Goal: Information Seeking & Learning: Find specific fact

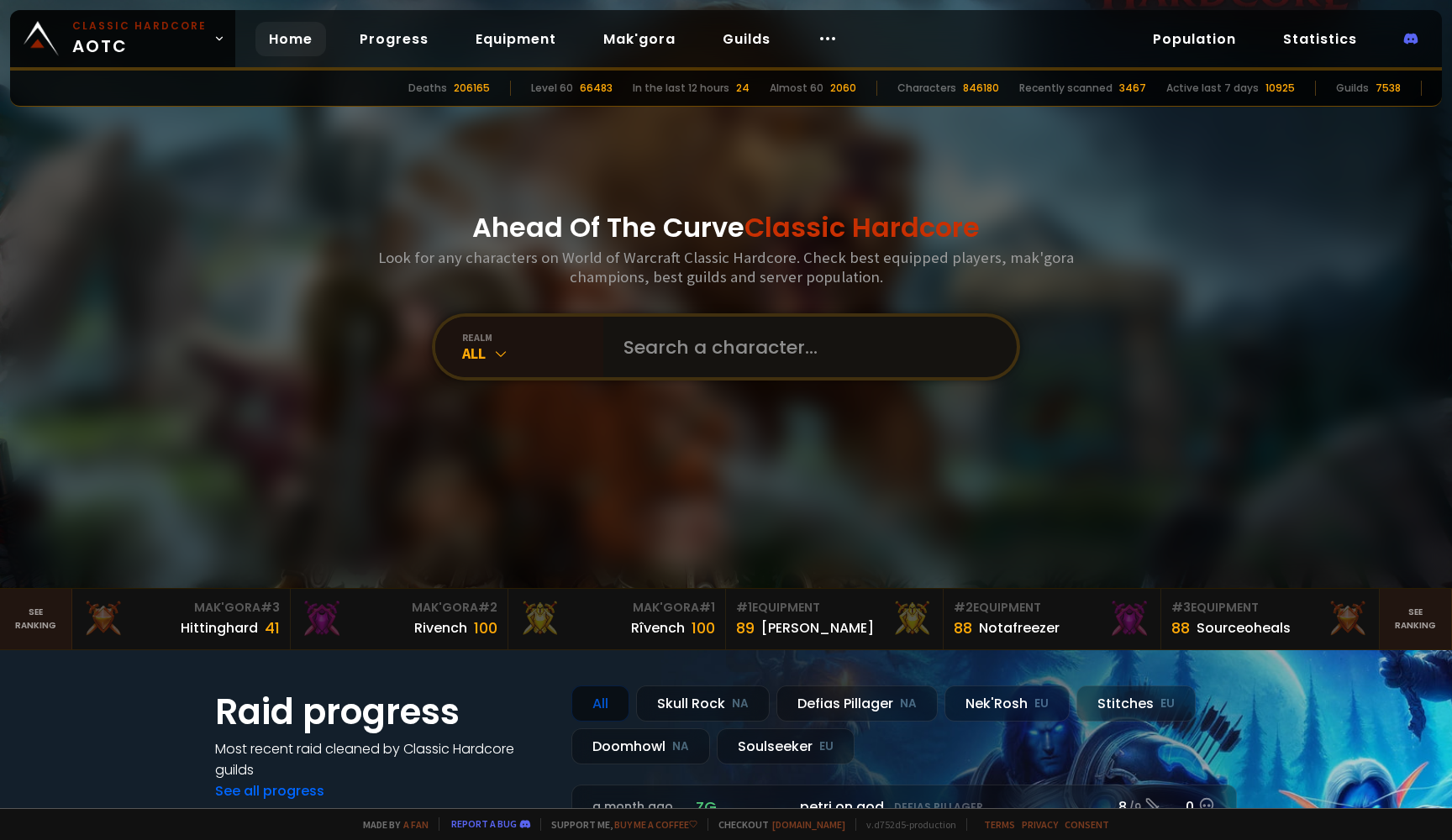
click at [655, 365] on input "text" at bounding box center [805, 347] width 383 height 60
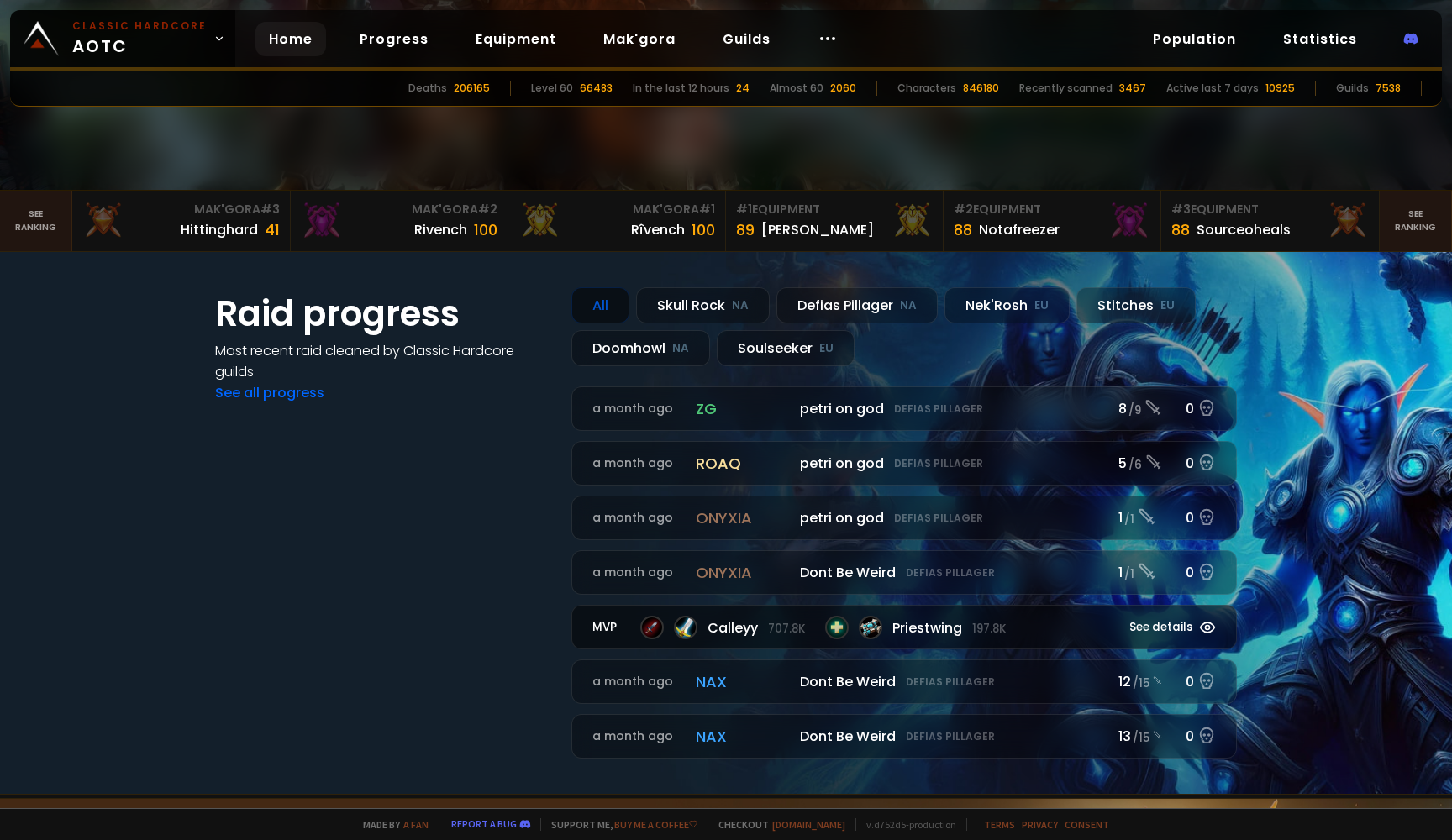
scroll to position [400, 0]
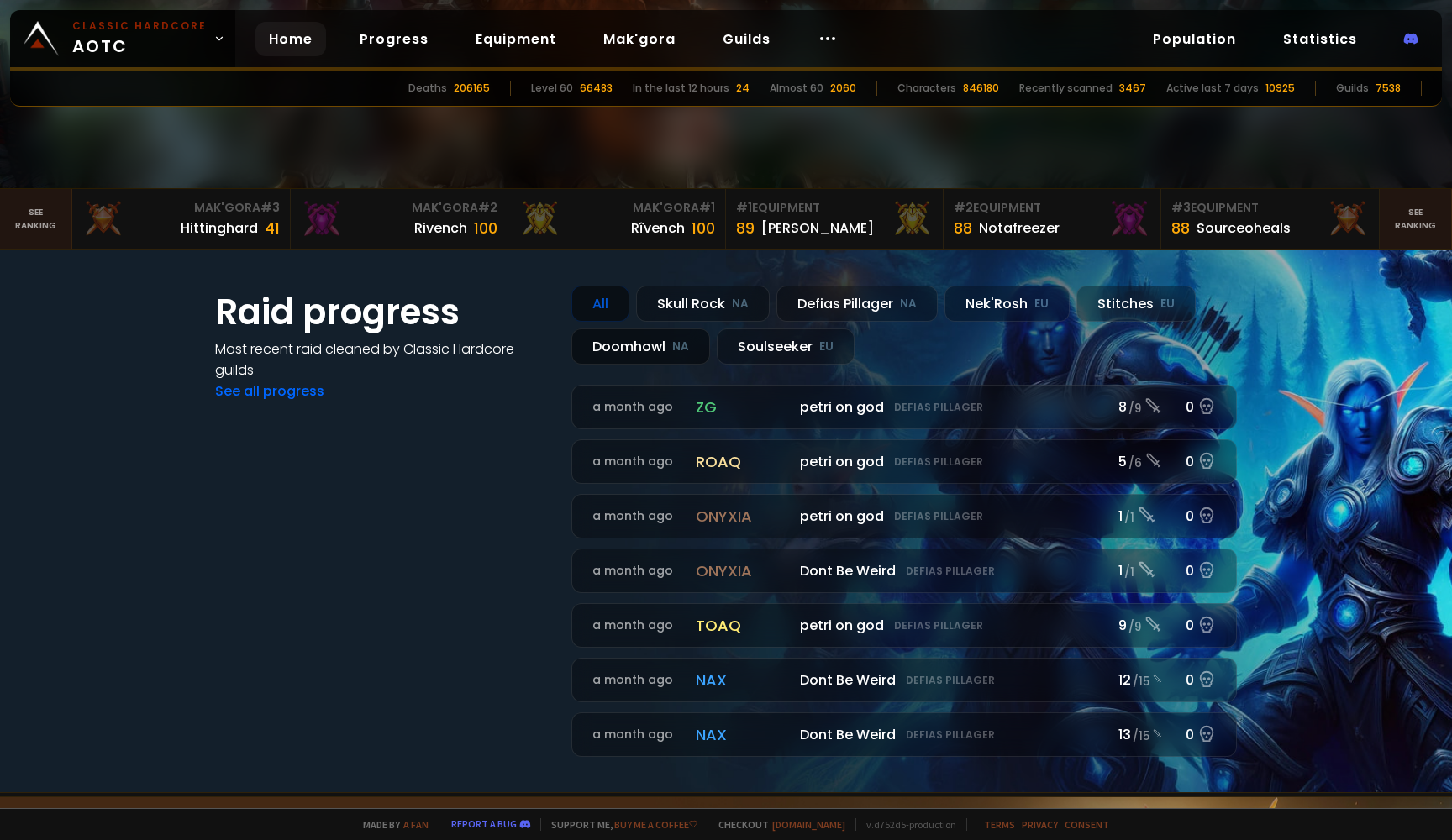
click at [650, 348] on div "Doomhowl NA" at bounding box center [641, 347] width 138 height 36
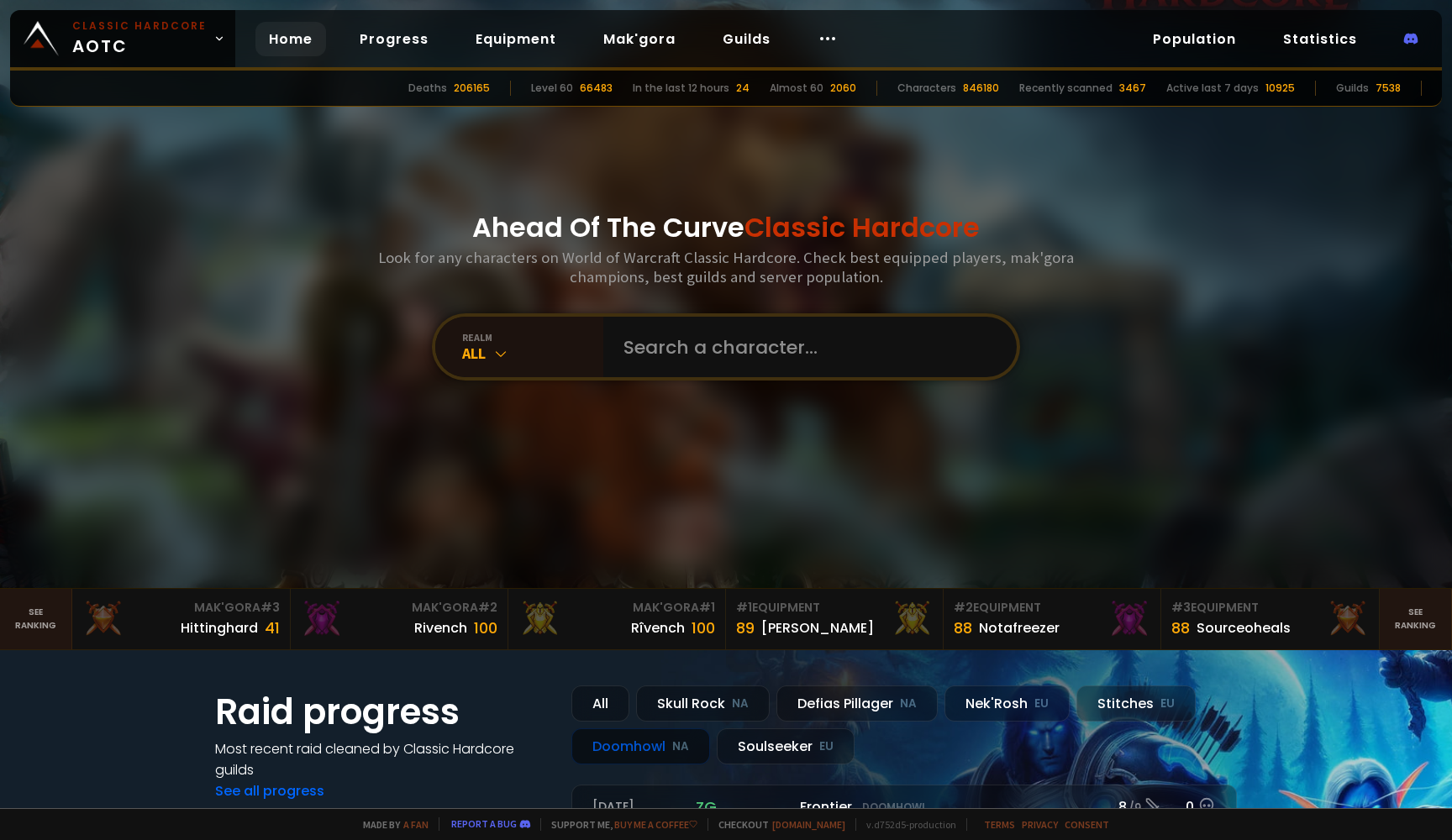
scroll to position [0, 0]
click at [626, 365] on input "text" at bounding box center [805, 347] width 383 height 60
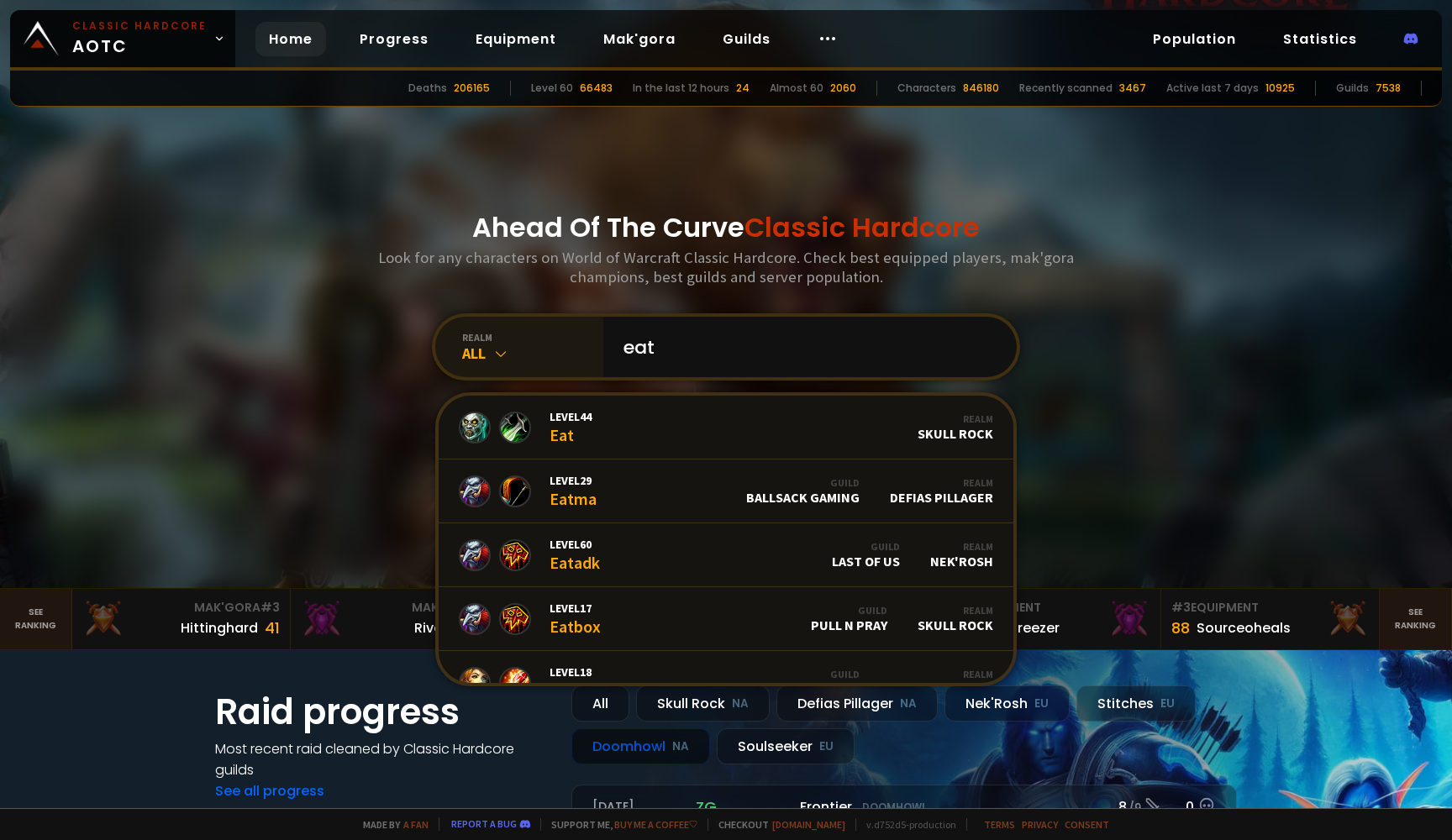
click at [492, 345] on icon at bounding box center [501, 353] width 16 height 16
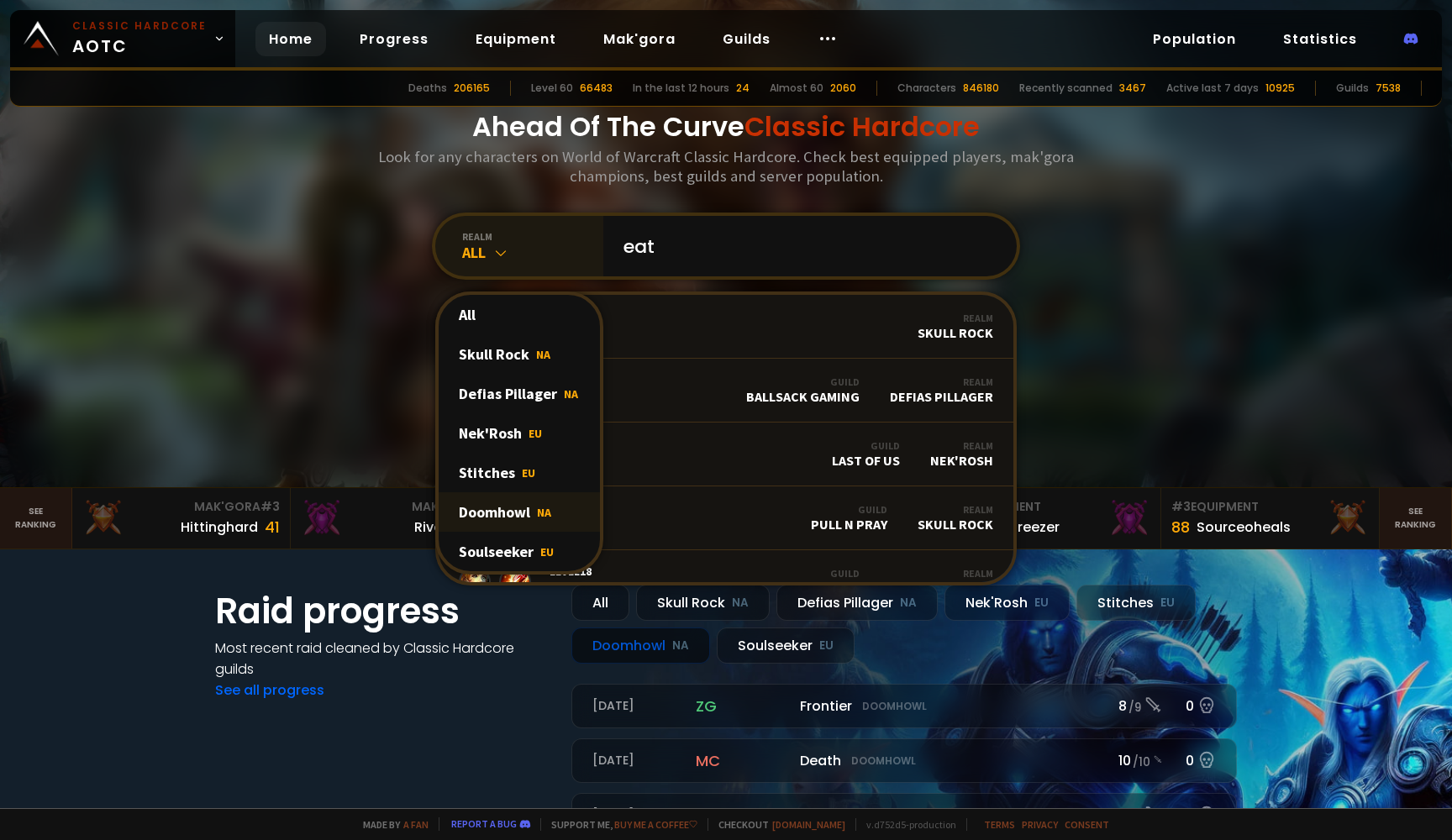
scroll to position [114, 0]
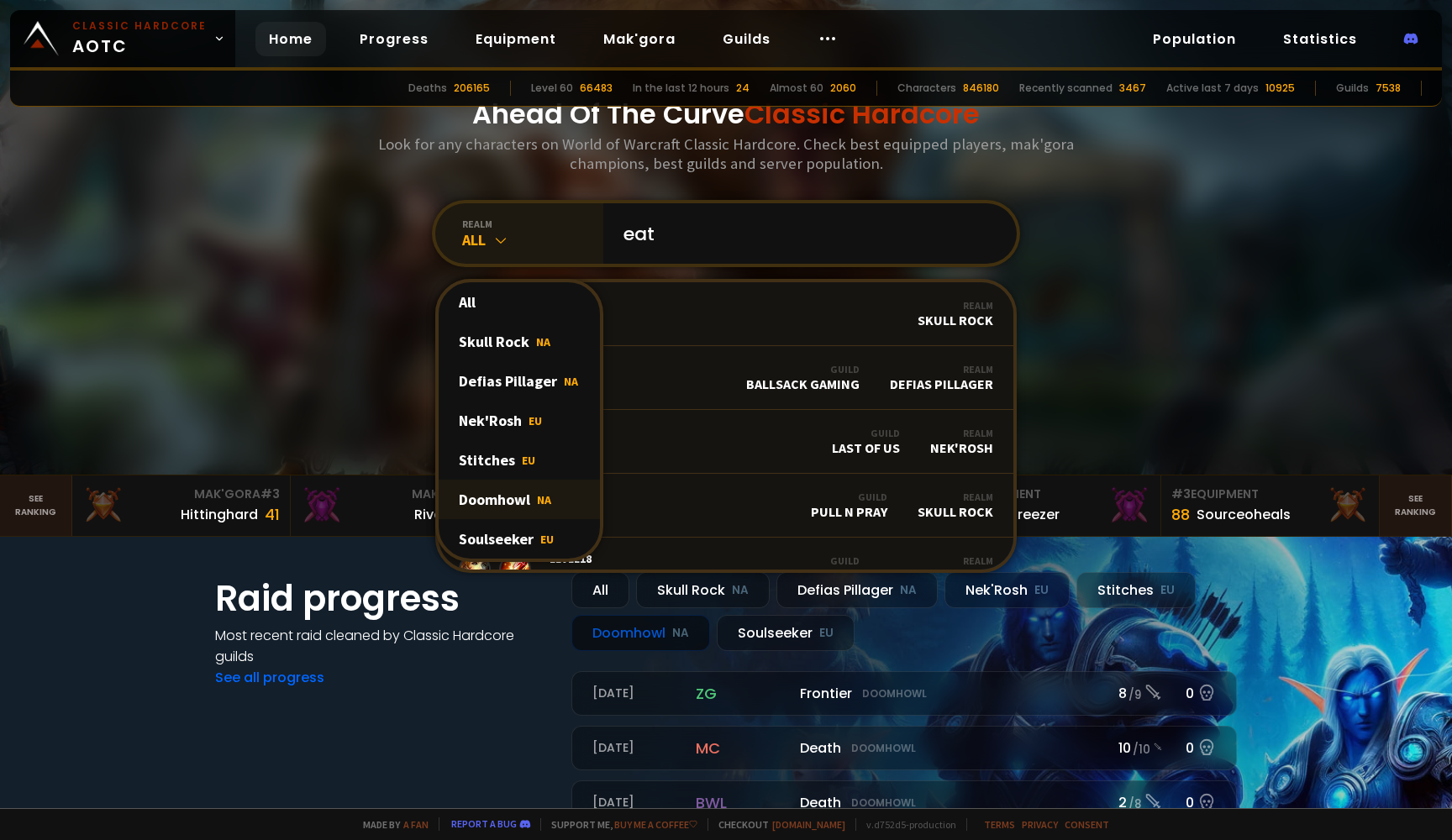
click at [519, 513] on div "Doomhowl NA" at bounding box center [519, 499] width 161 height 39
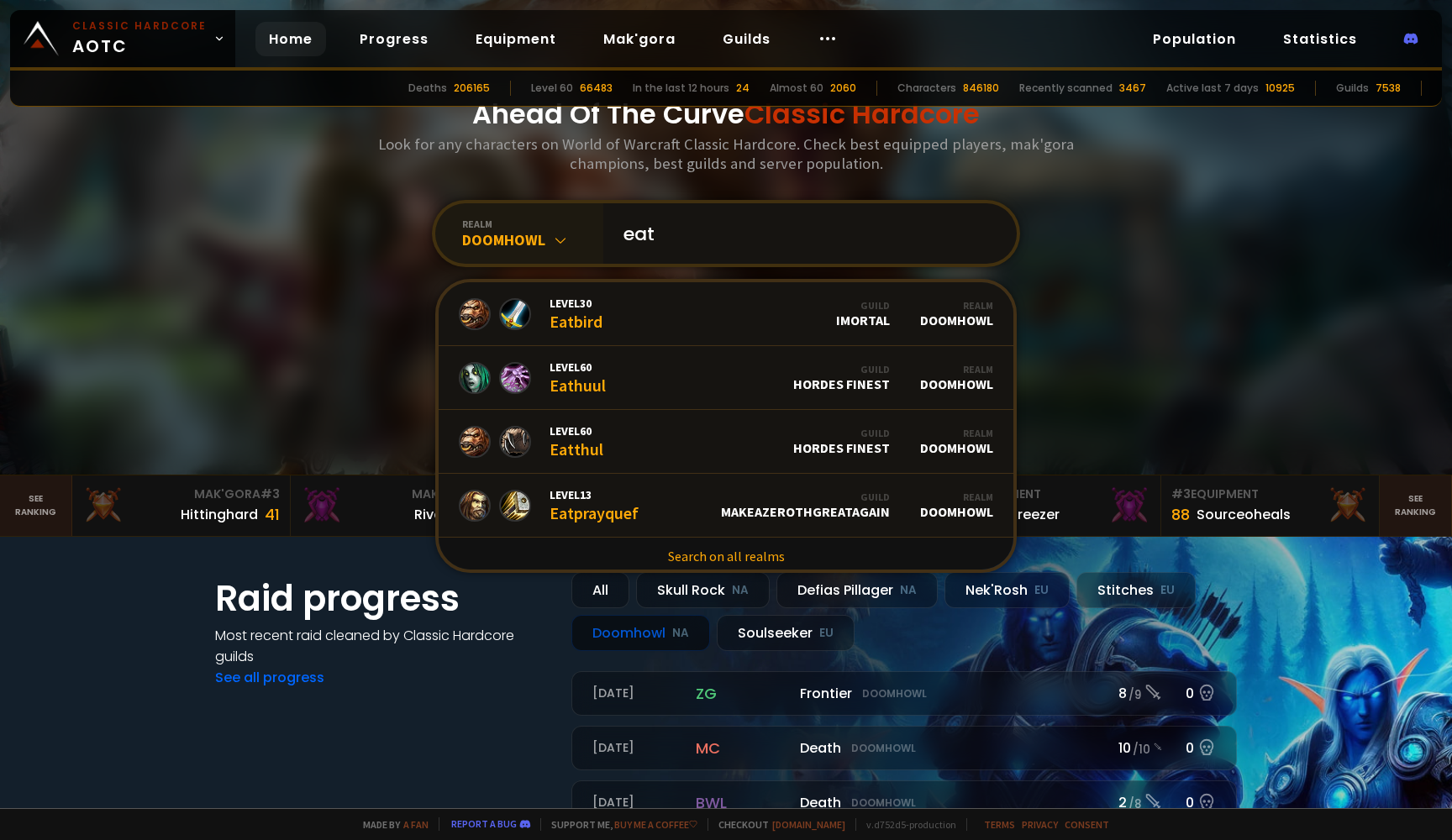
click at [705, 233] on input "eat" at bounding box center [805, 233] width 383 height 60
type input "e"
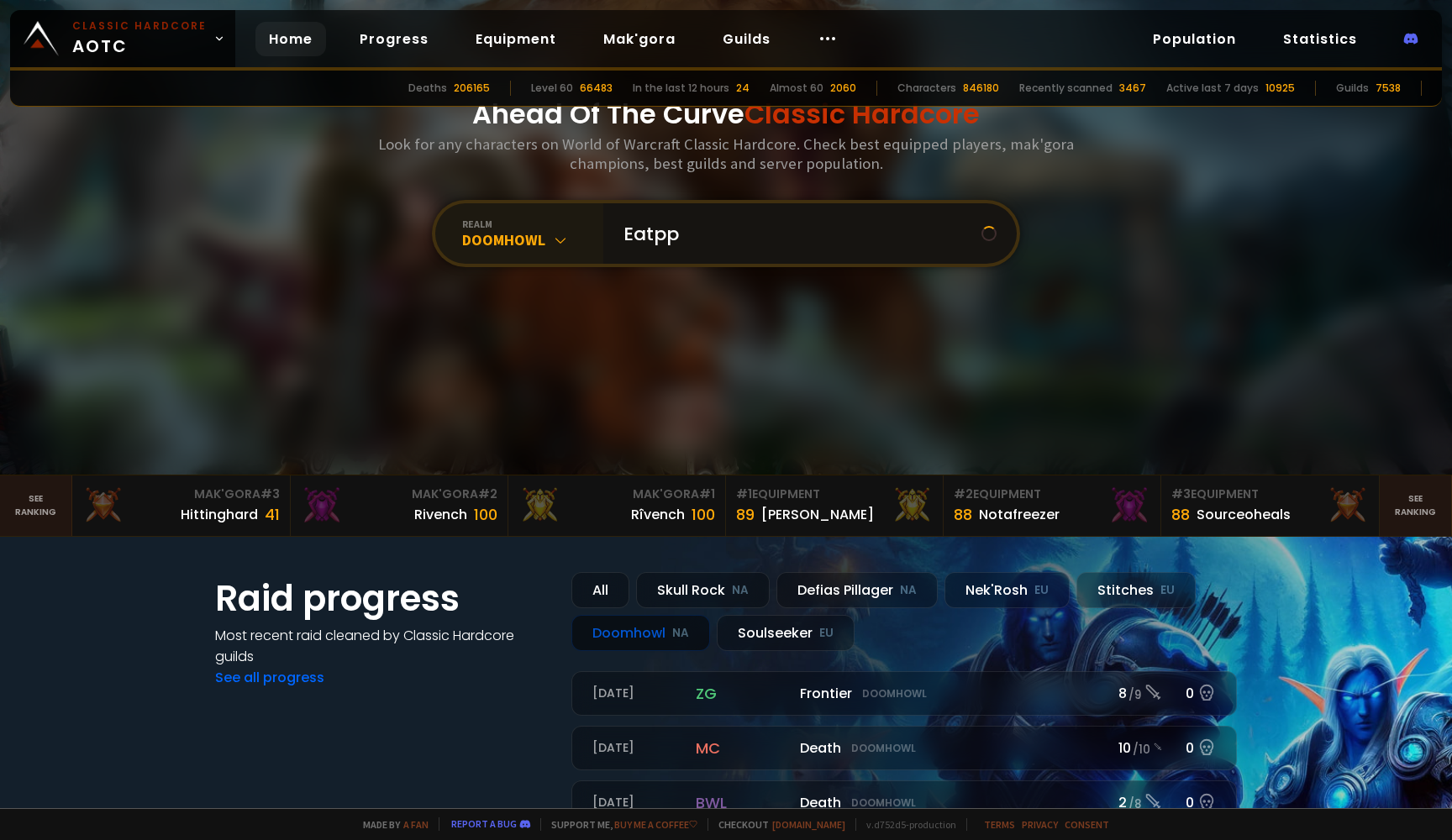
type input "Eatppl"
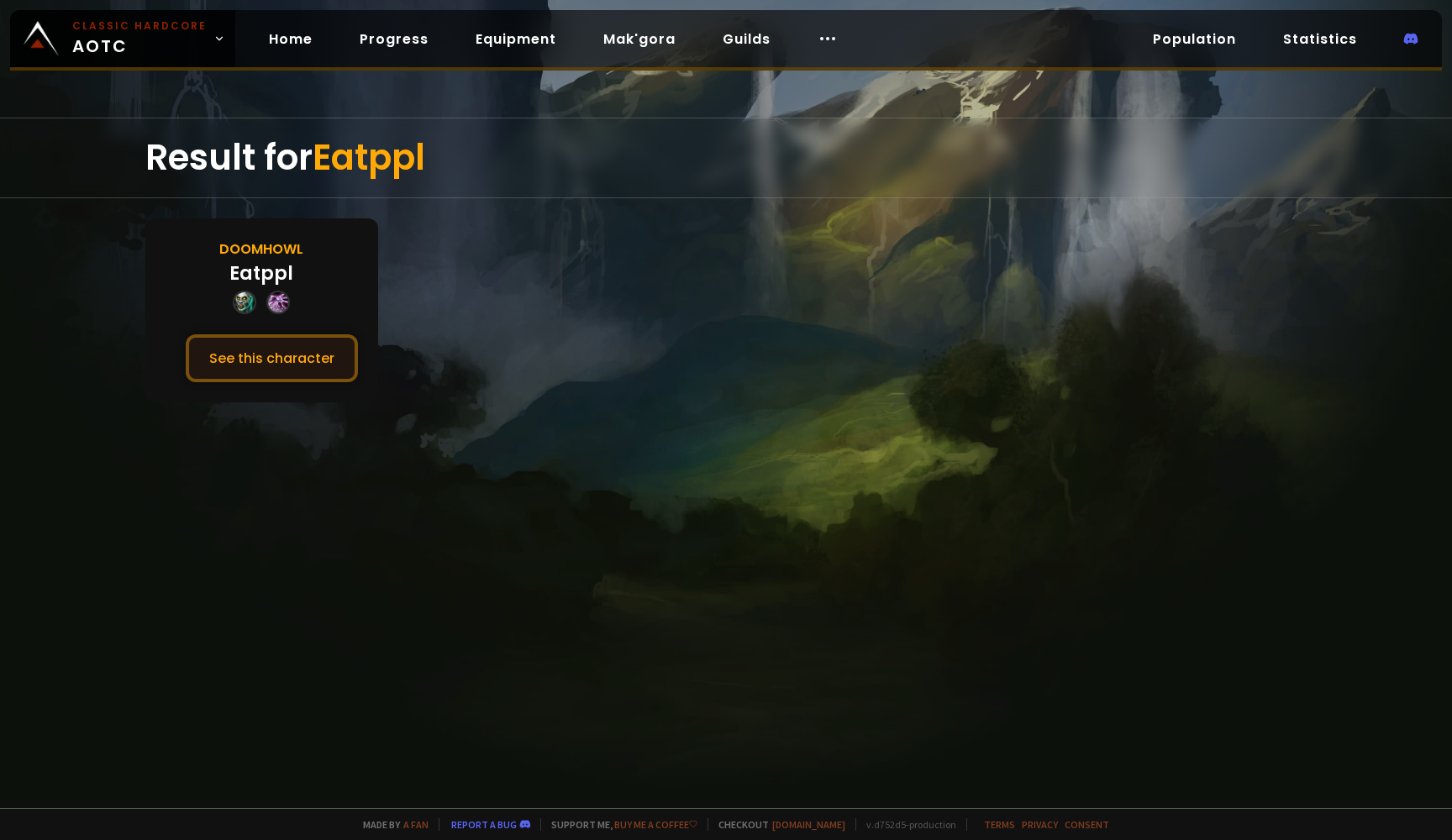
click at [269, 377] on button "See this character" at bounding box center [271, 358] width 172 height 48
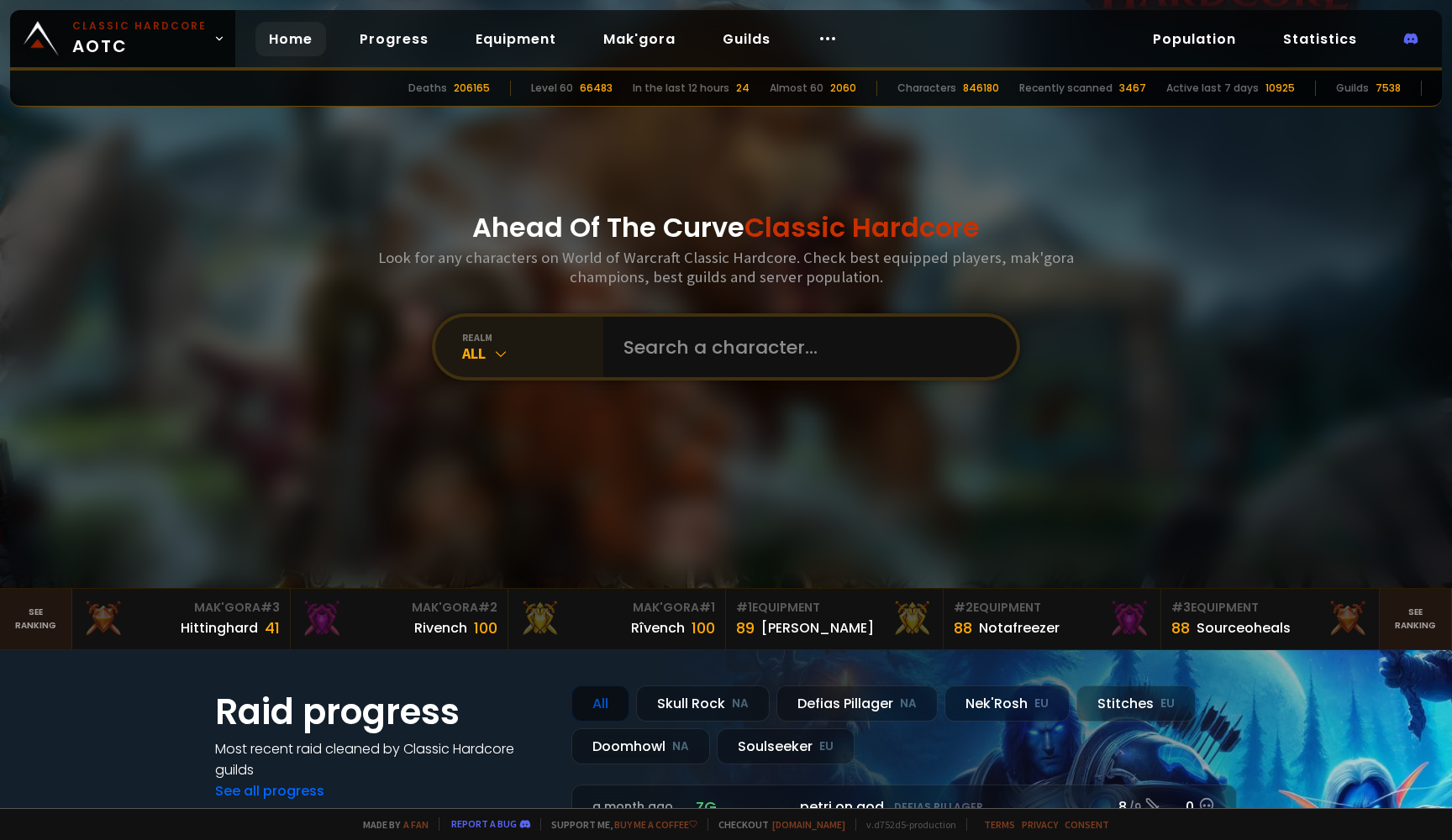
click at [536, 345] on div "All" at bounding box center [533, 353] width 141 height 19
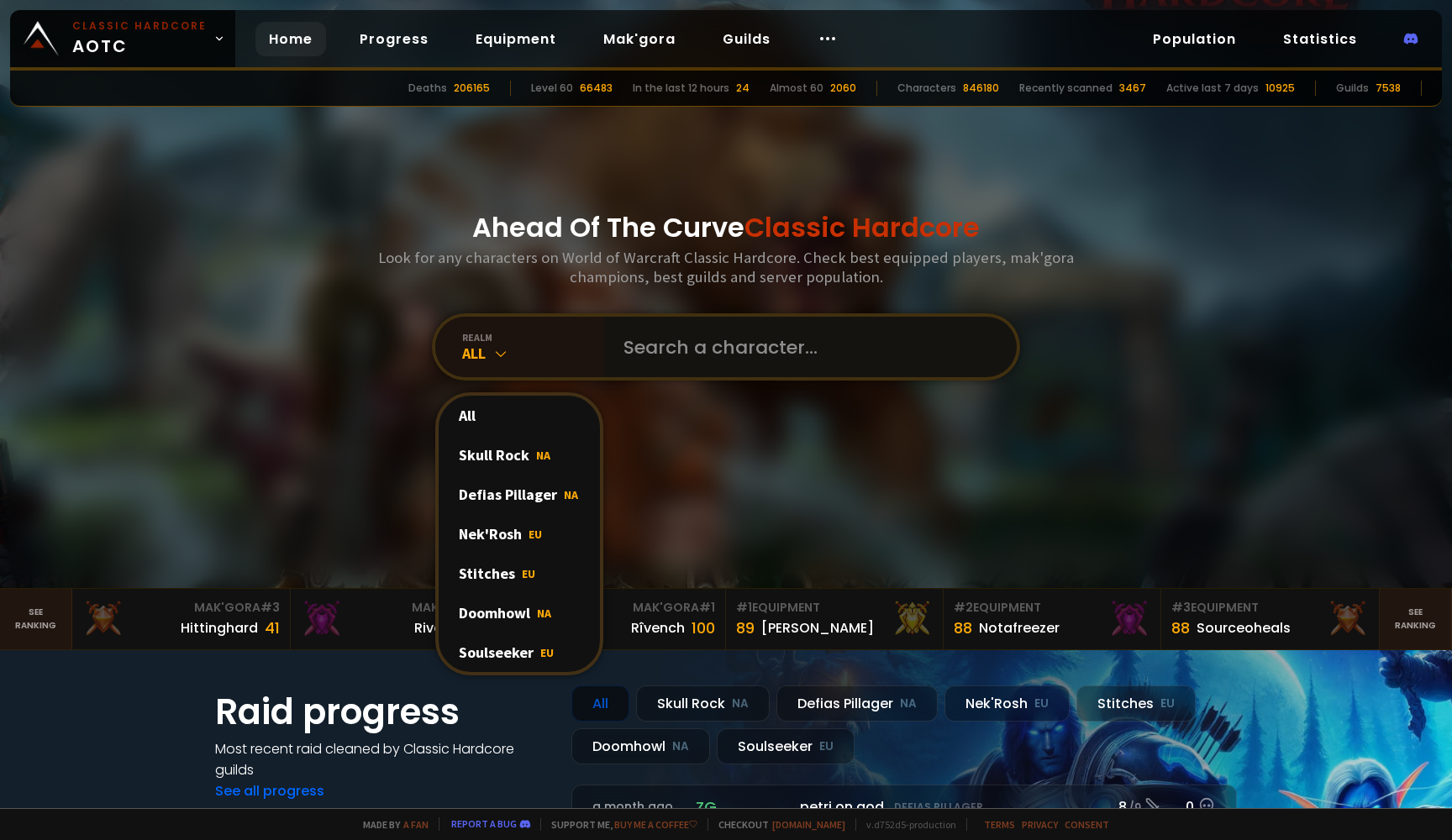
click at [640, 366] on input "text" at bounding box center [805, 347] width 383 height 60
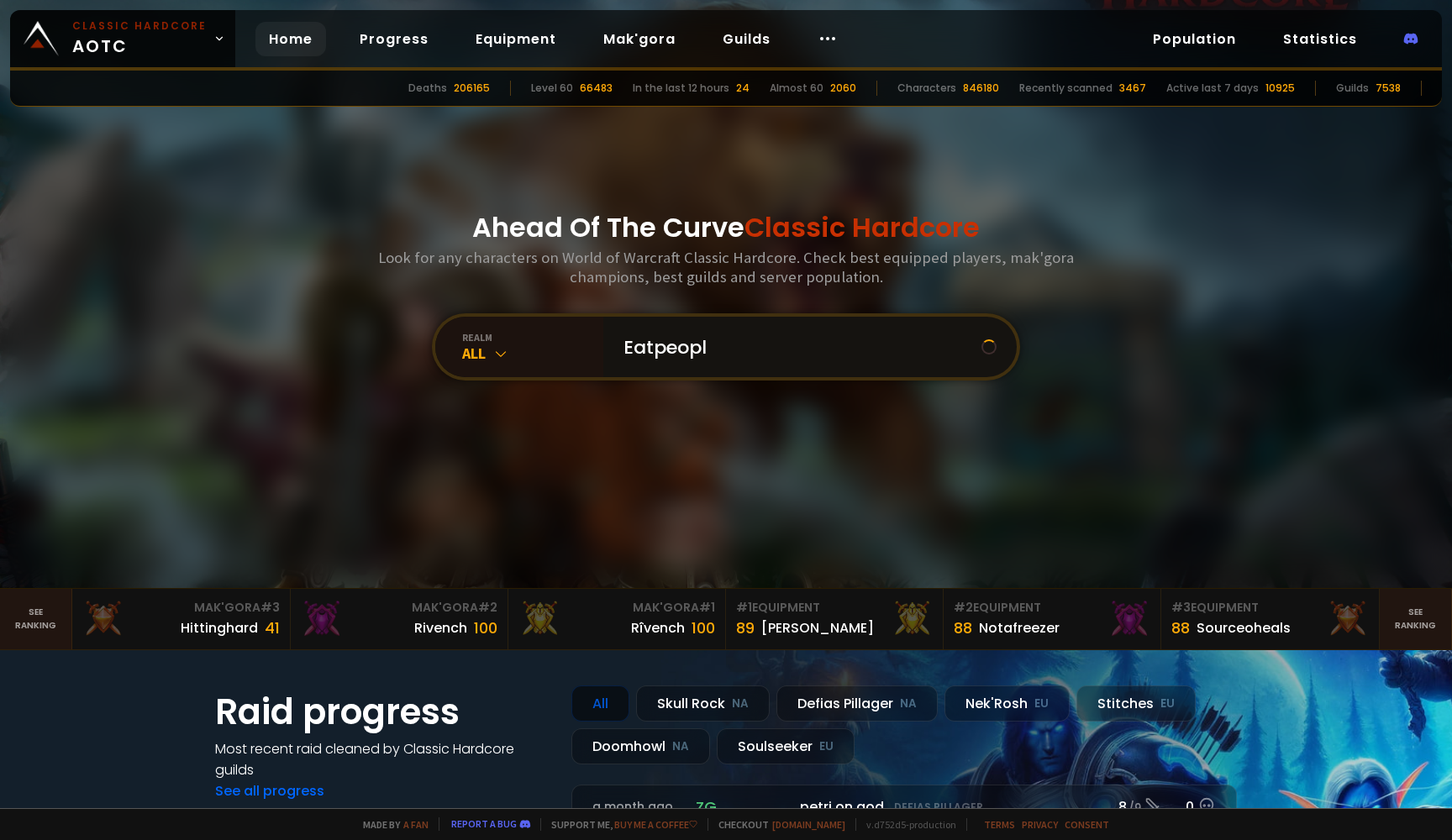
type input "Eatpeople"
click at [707, 349] on input "text" at bounding box center [805, 347] width 383 height 60
type input "Eatplp"
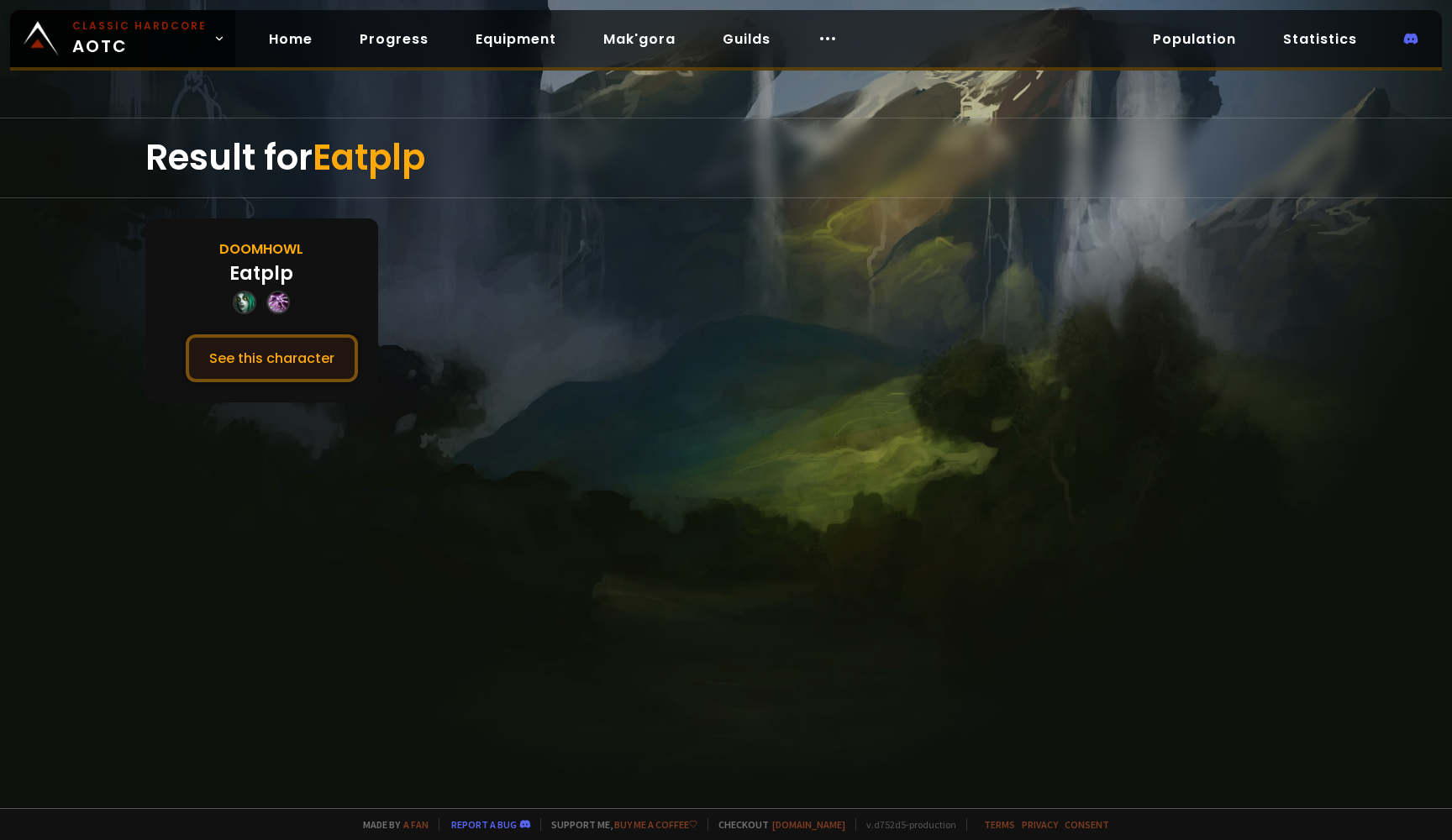
click at [332, 357] on button "See this character" at bounding box center [271, 358] width 172 height 48
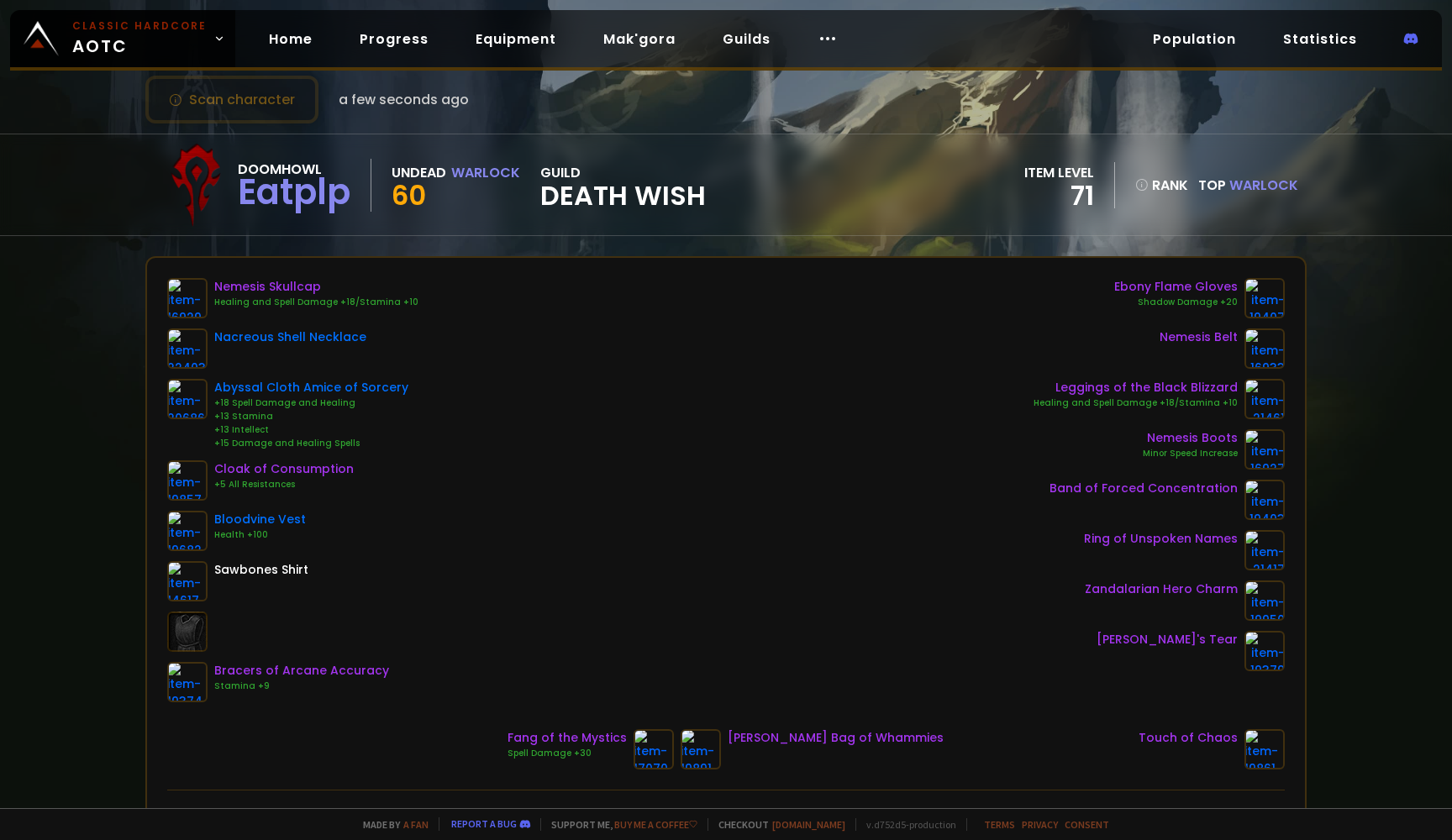
scroll to position [72, 0]
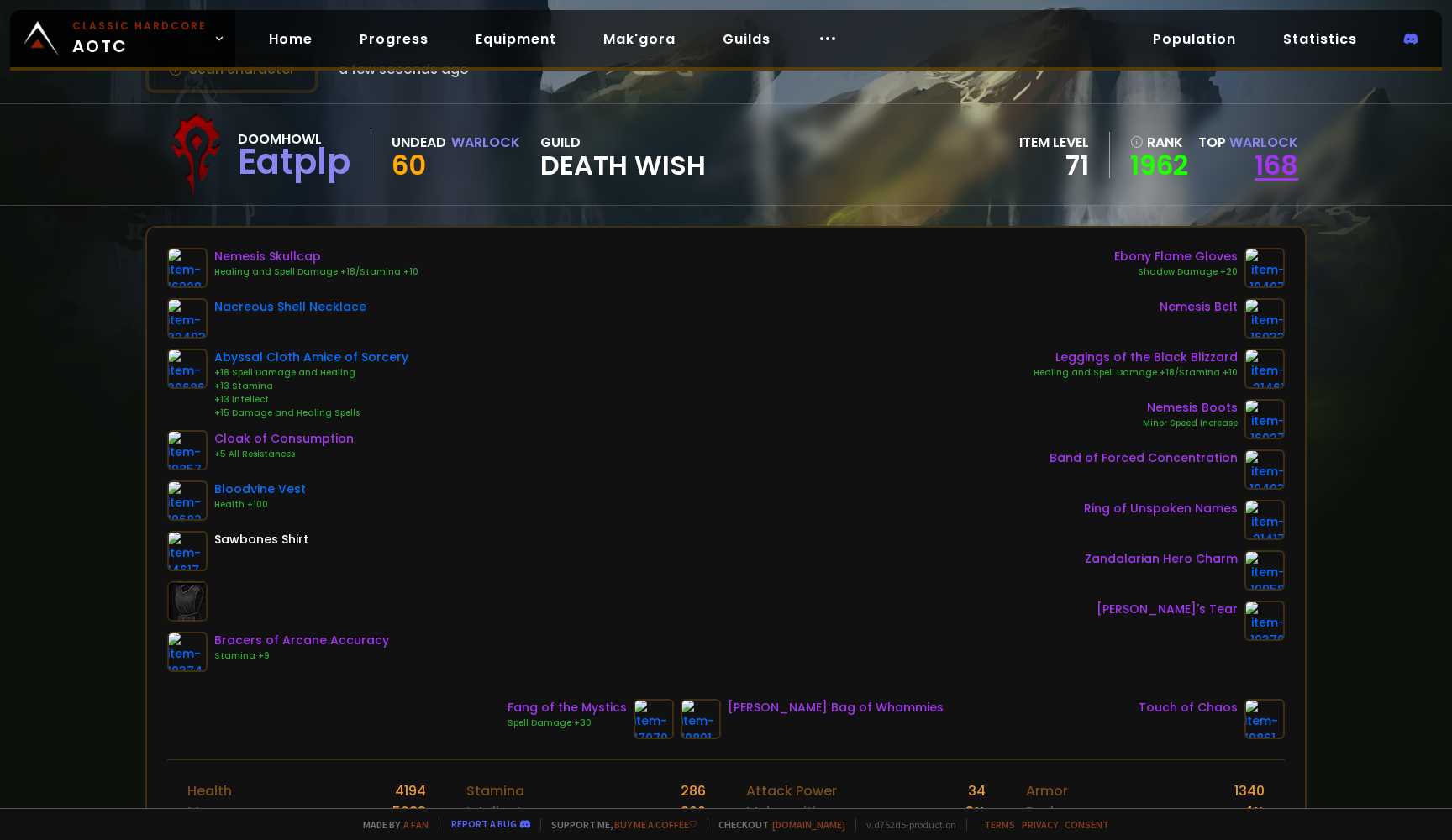
click at [1262, 179] on link "168" at bounding box center [1276, 166] width 44 height 38
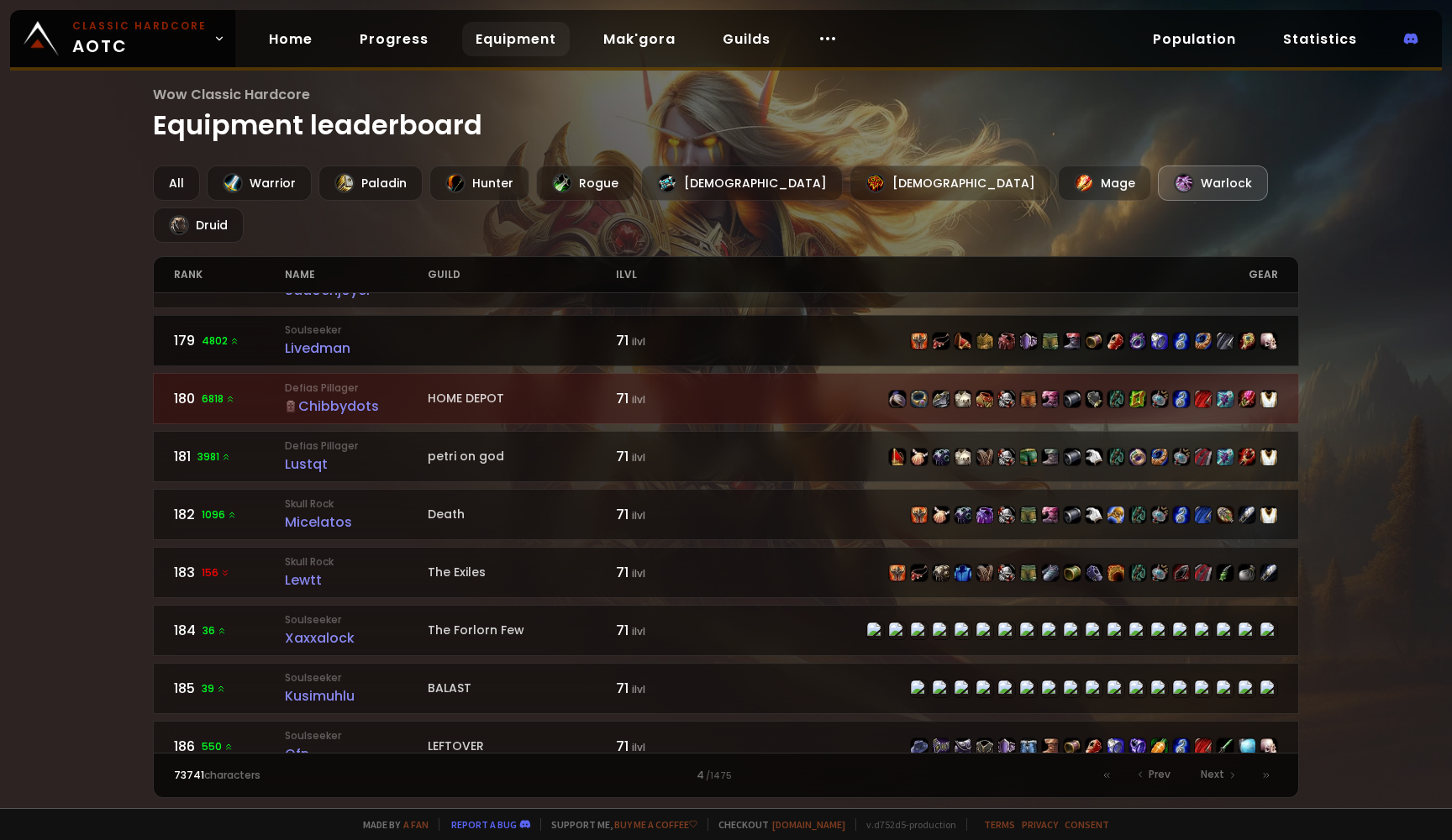
scroll to position [1604, 0]
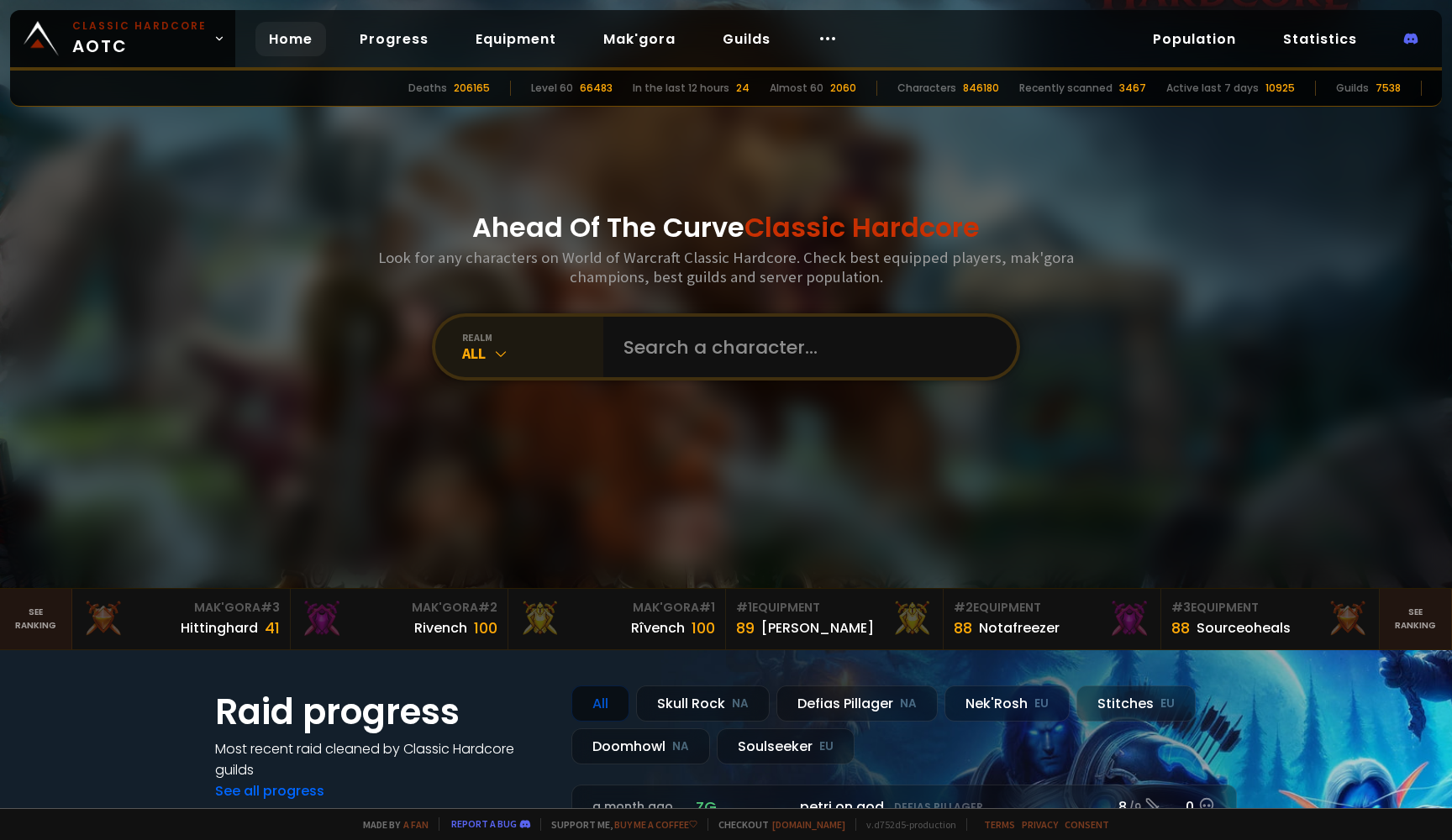
click at [499, 359] on icon at bounding box center [501, 353] width 16 height 16
click at [496, 366] on div "realm All" at bounding box center [519, 347] width 168 height 60
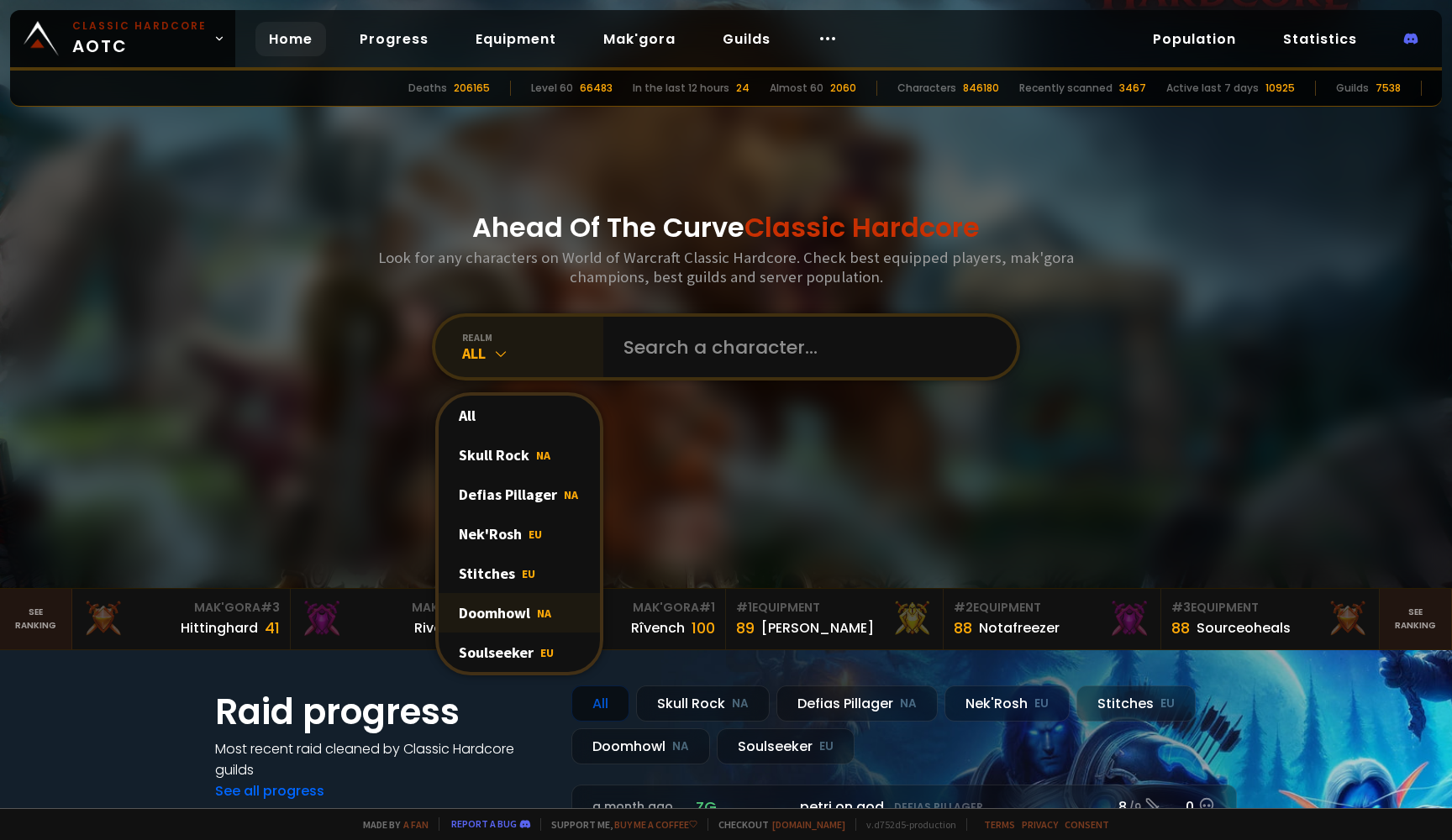
click at [494, 596] on div "Doomhowl NA" at bounding box center [519, 612] width 161 height 39
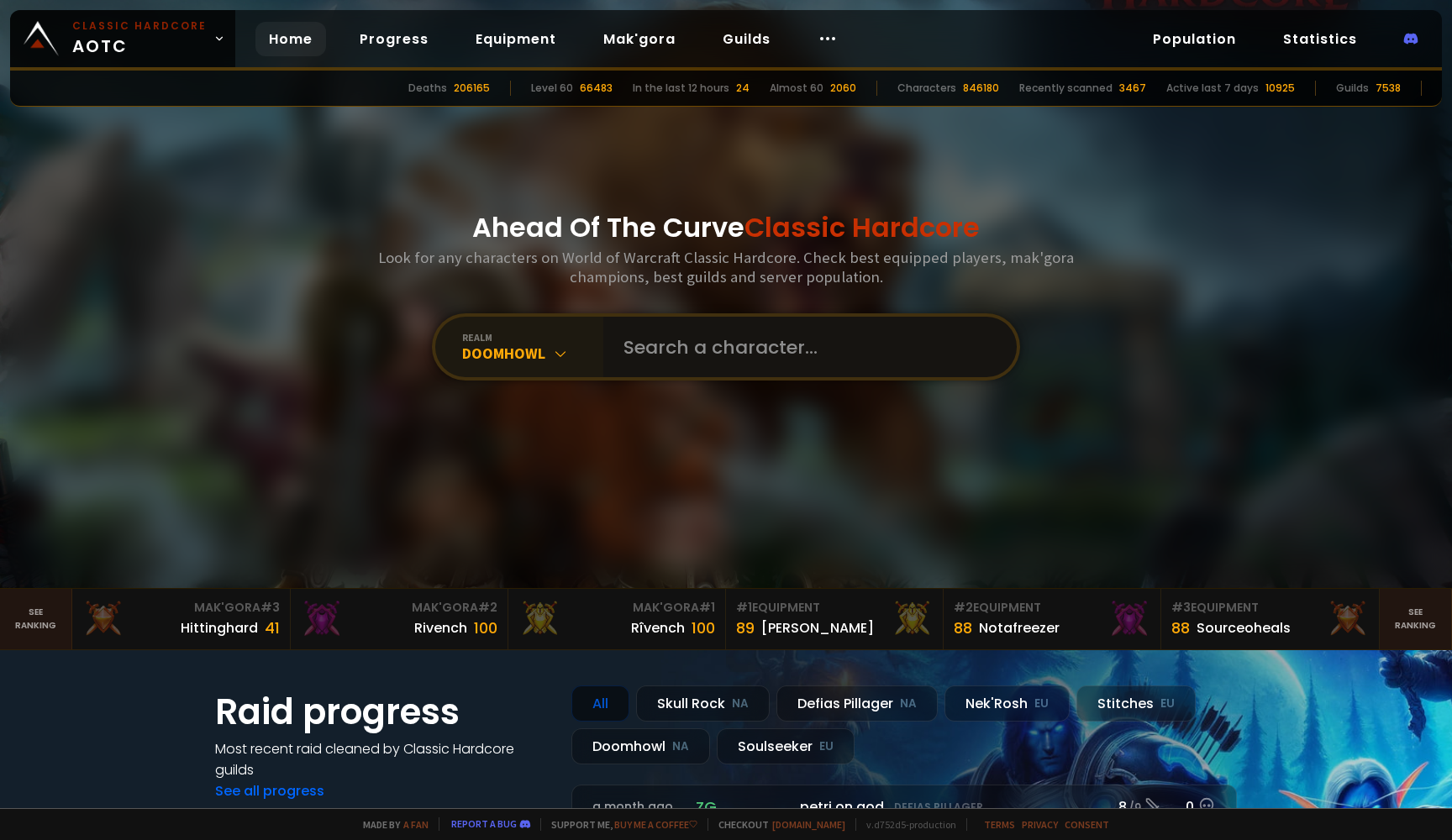
click at [697, 356] on input "text" at bounding box center [805, 347] width 383 height 60
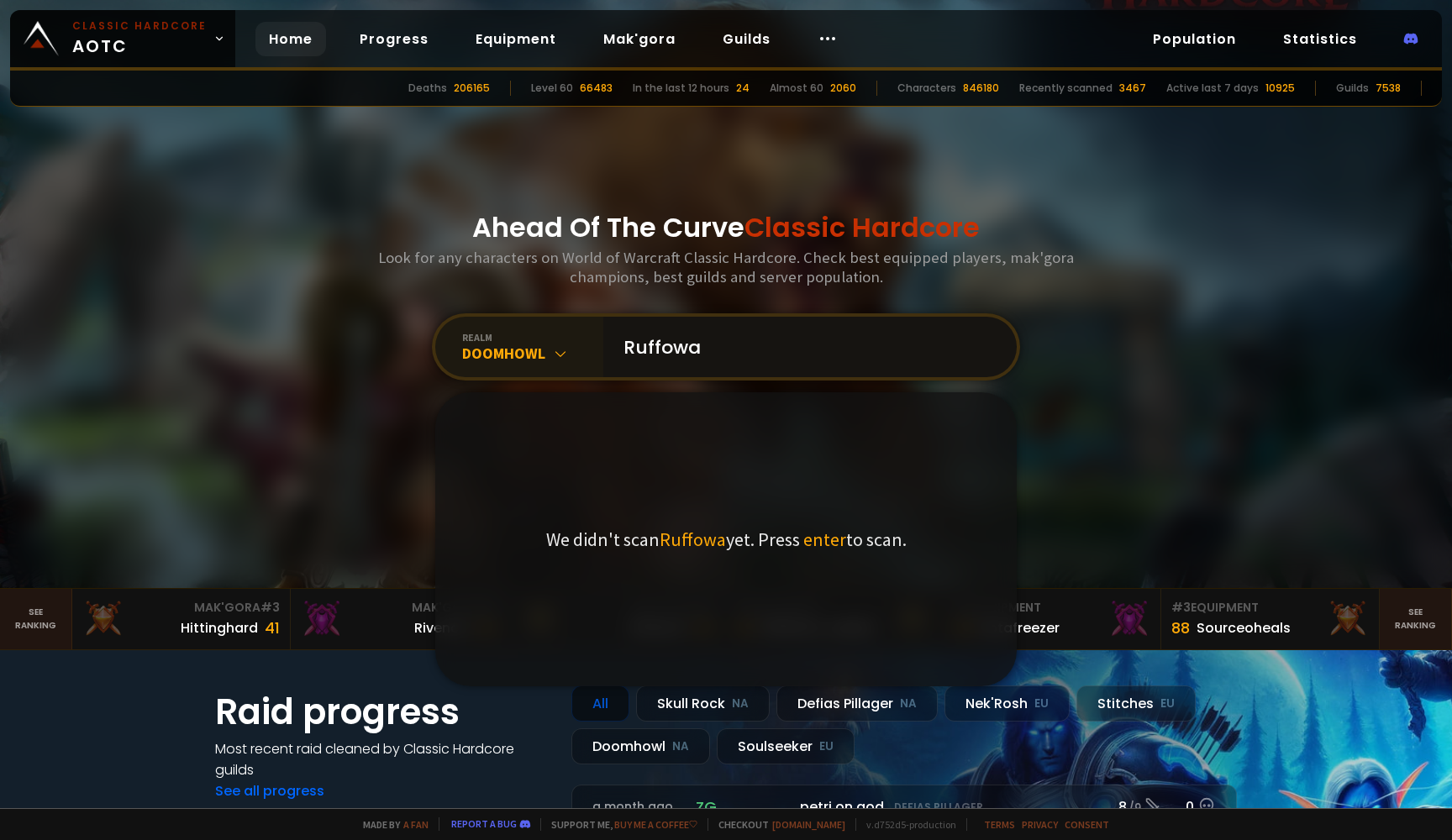
type input "Ruffowar"
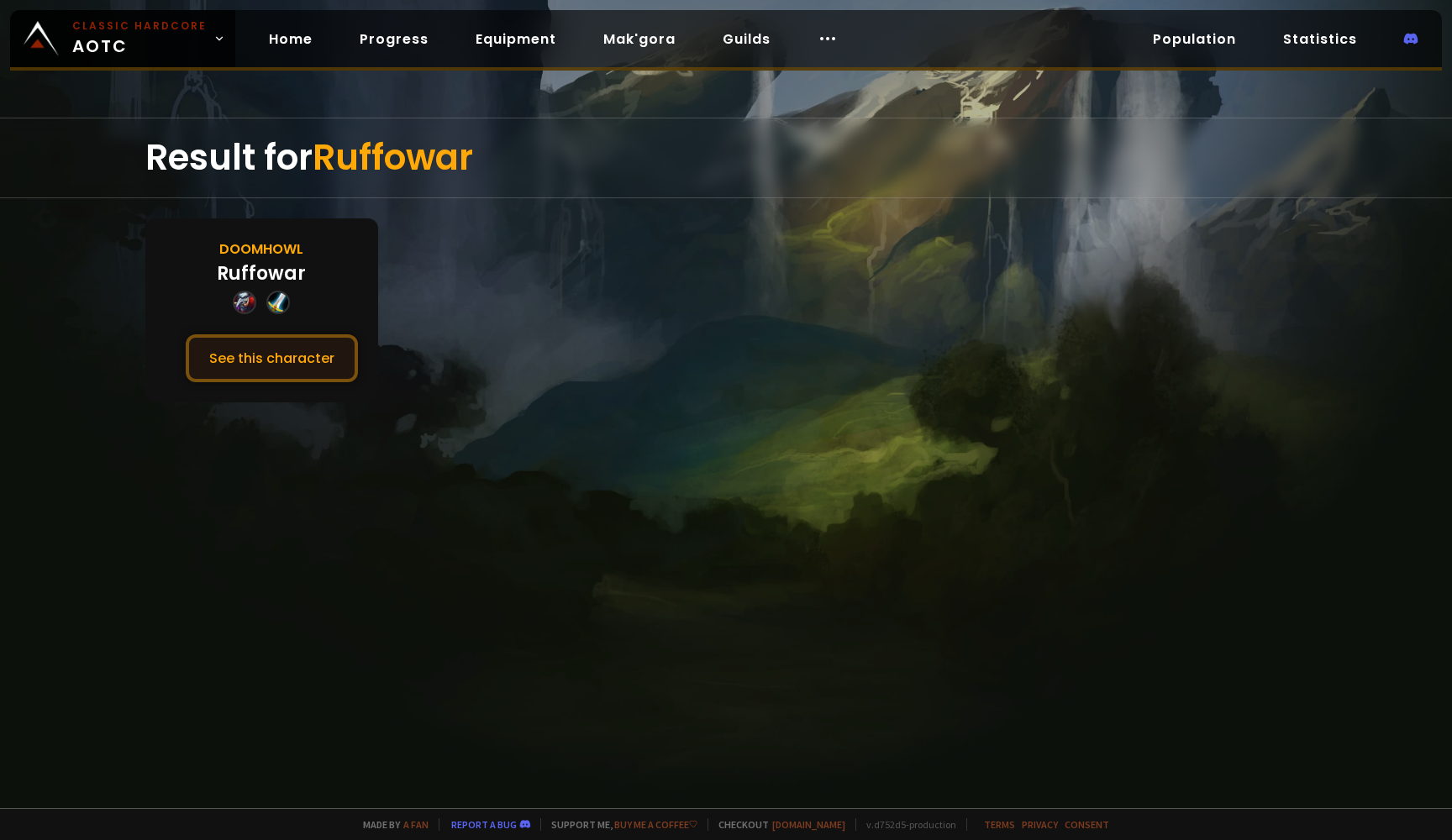
click at [326, 368] on button "See this character" at bounding box center [271, 358] width 172 height 48
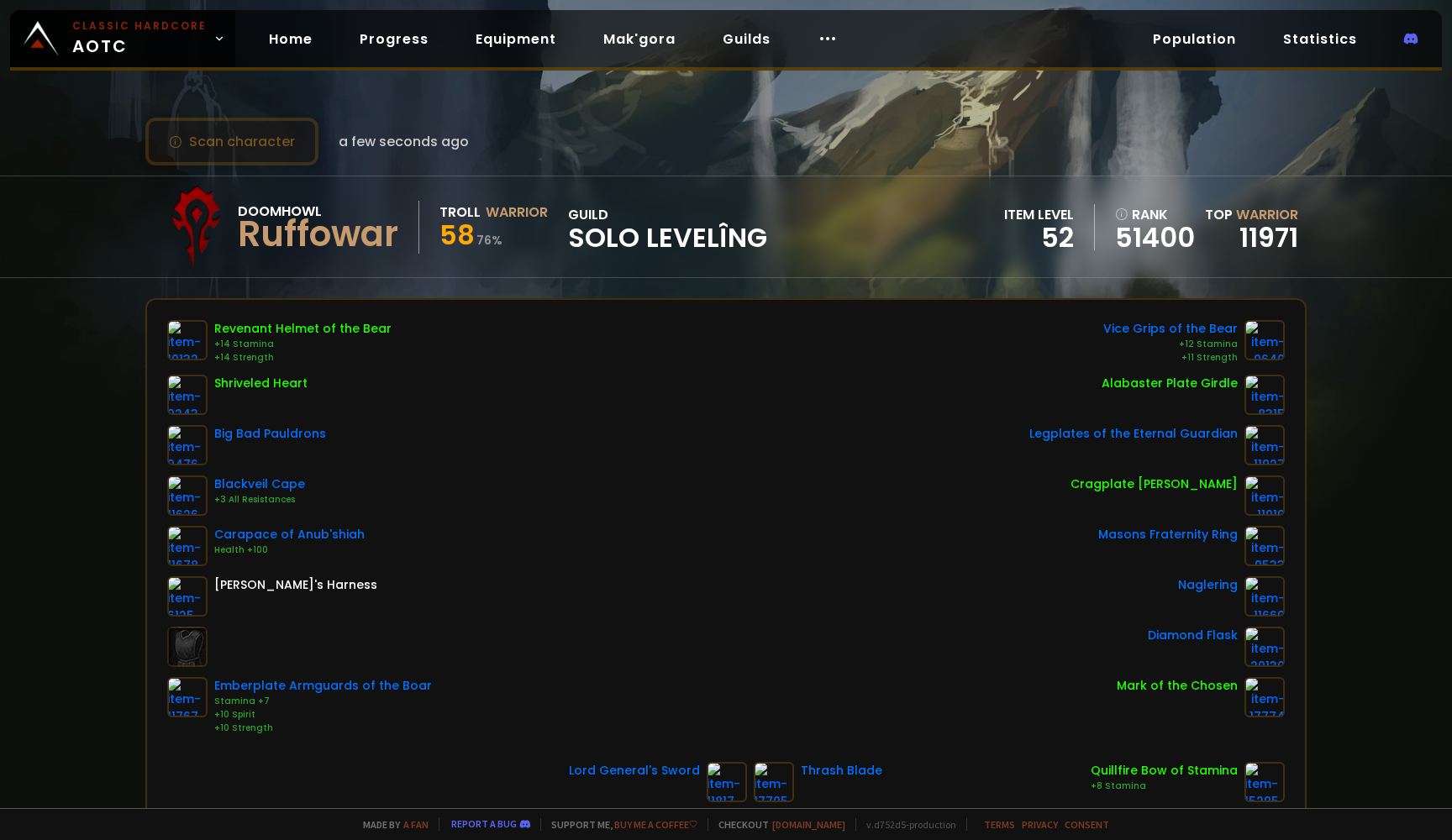
click at [214, 157] on button "Scan character" at bounding box center [232, 141] width 173 height 48
click at [218, 149] on button "Scan character" at bounding box center [232, 141] width 173 height 48
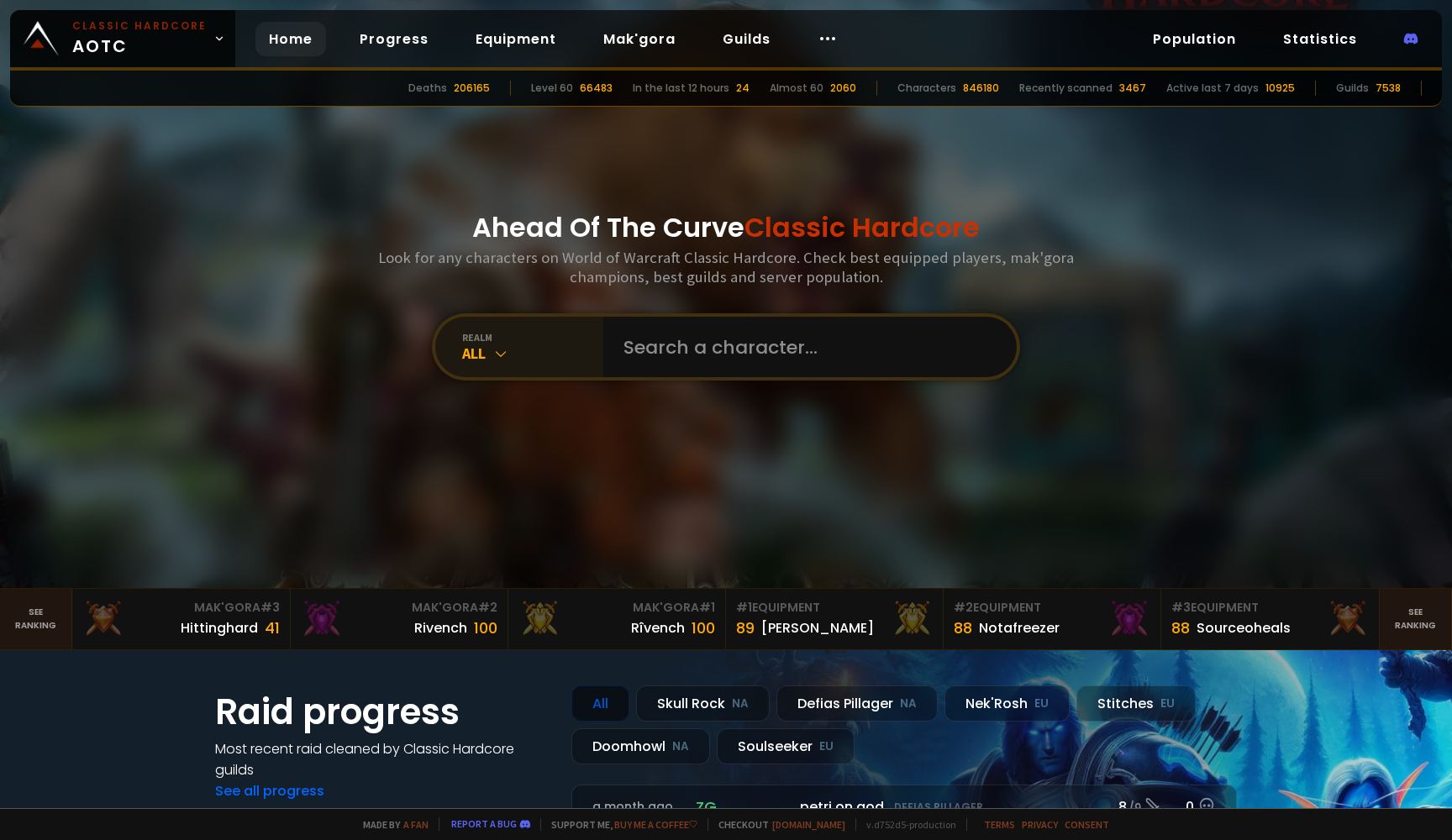
click at [567, 359] on div "All" at bounding box center [533, 353] width 141 height 19
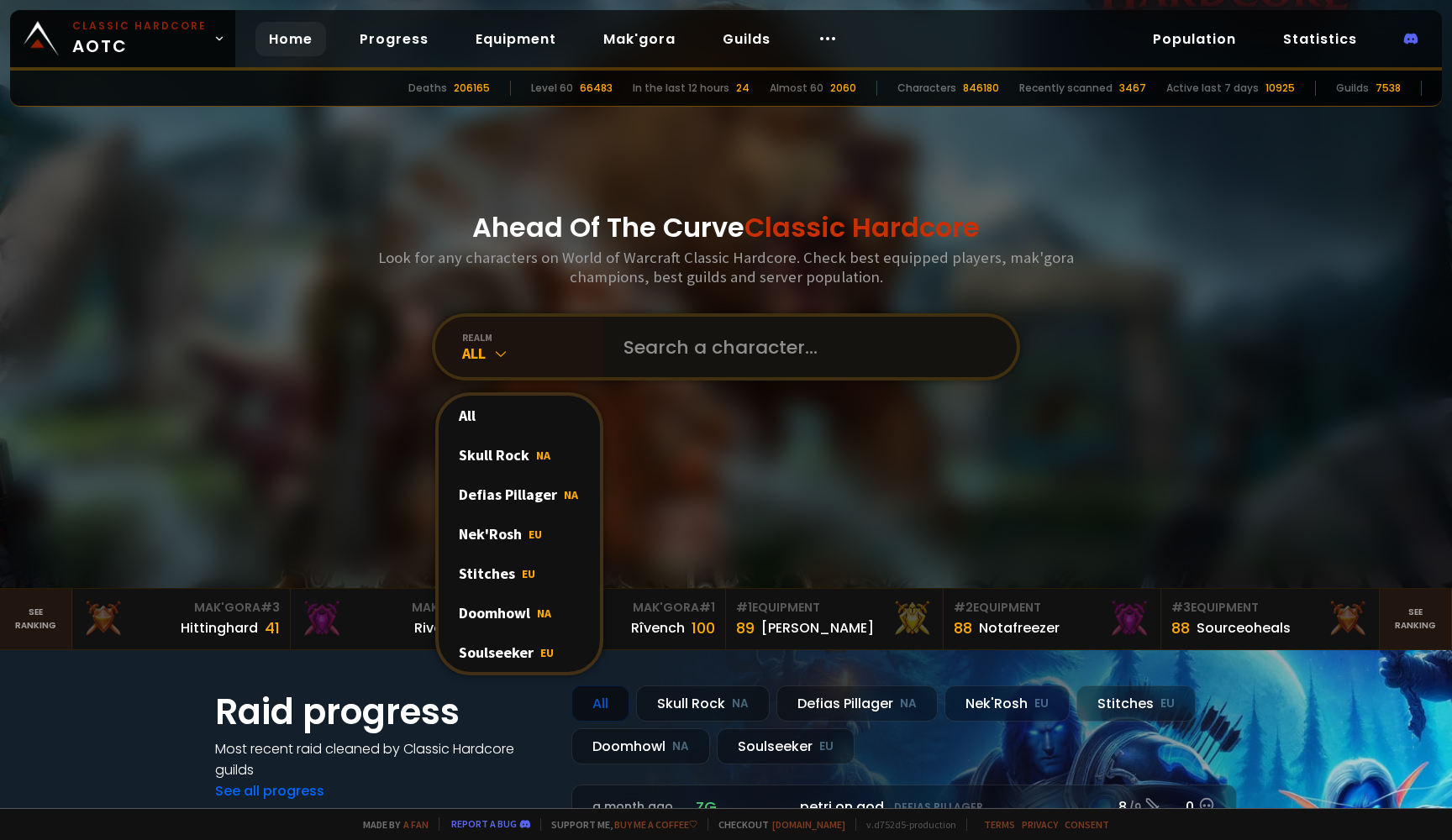
click at [674, 344] on input "text" at bounding box center [805, 347] width 383 height 60
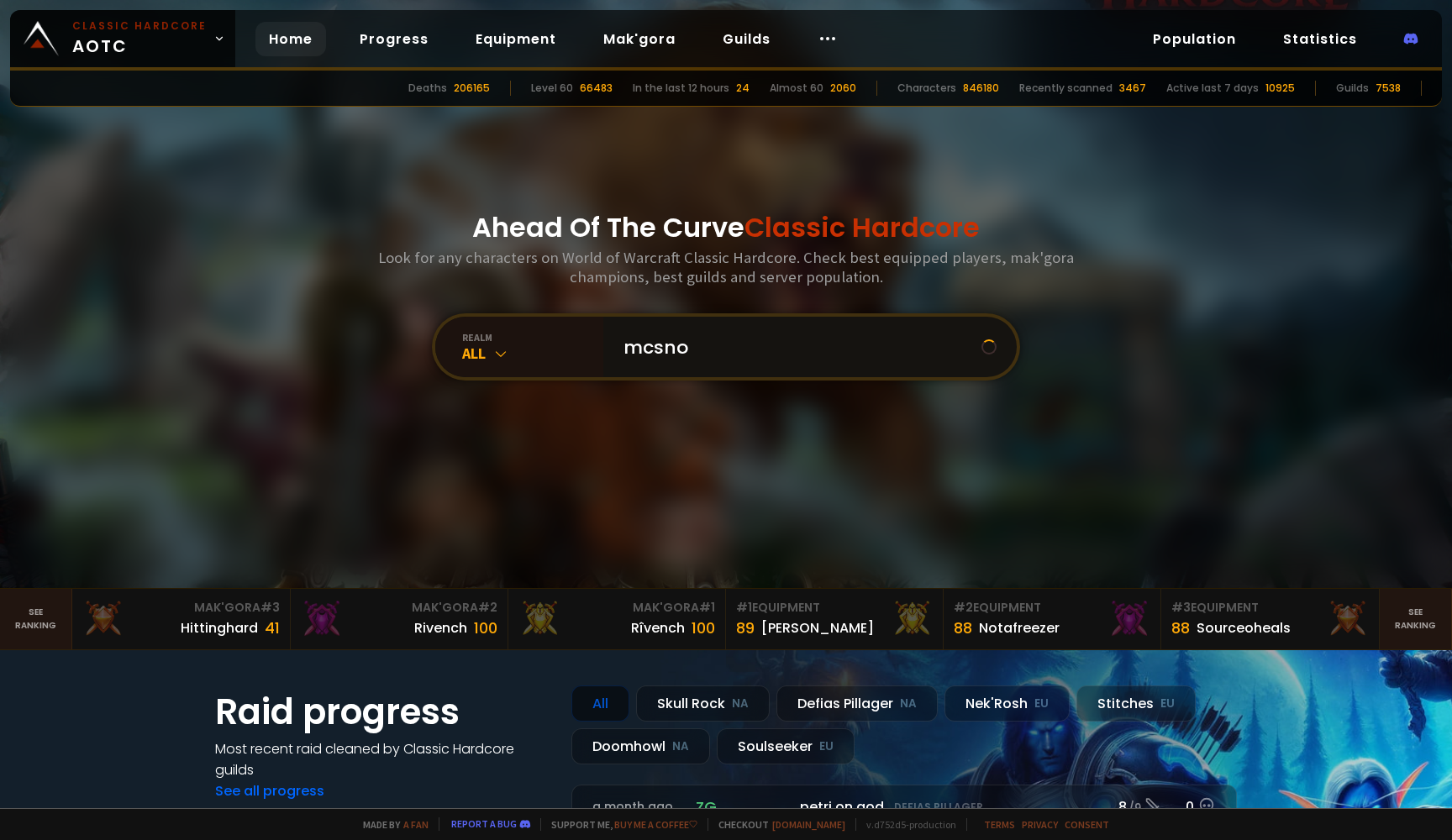
type input "mcsnow"
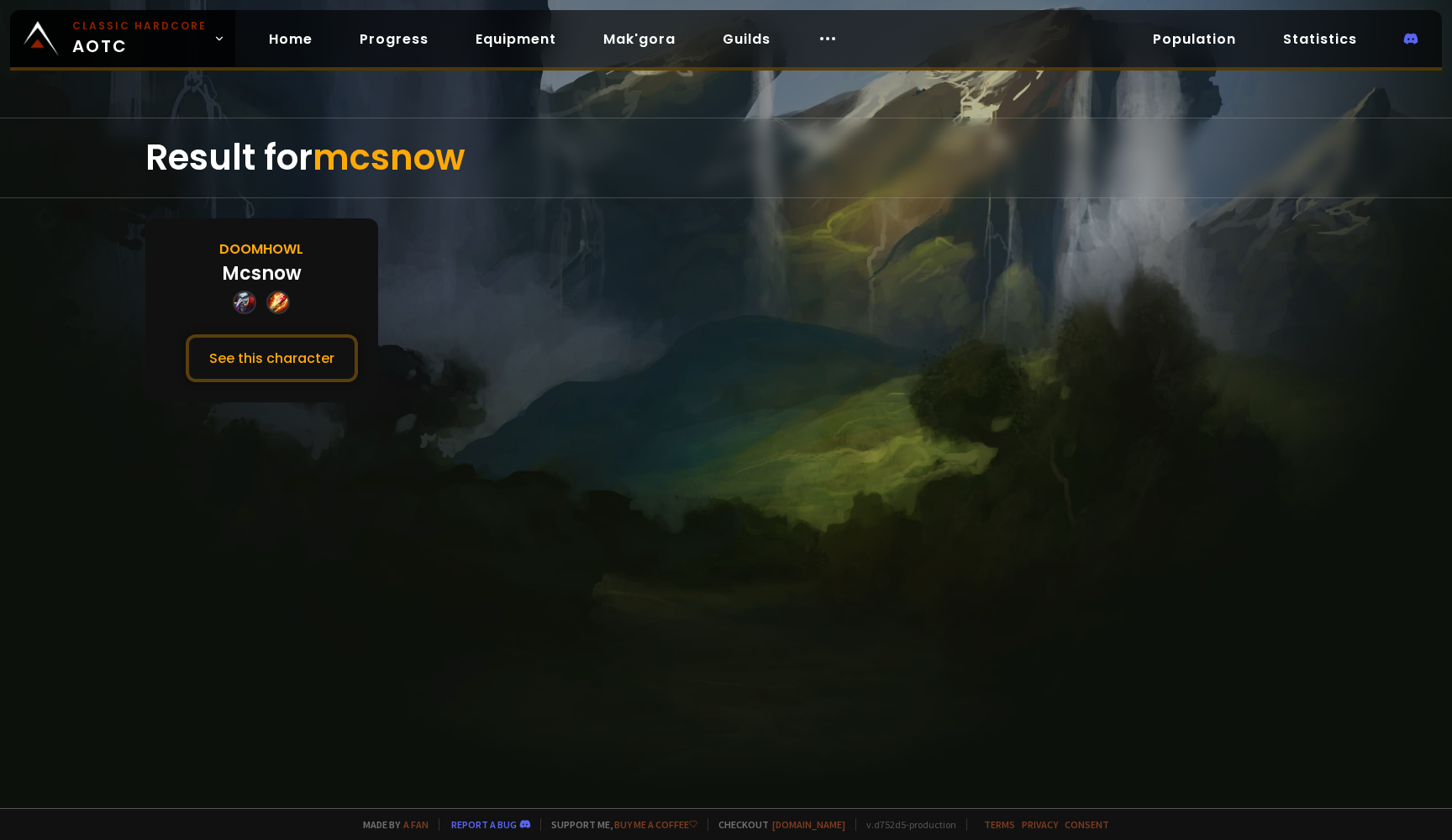
click at [224, 295] on div "Doomhowl Mcsnow See this character" at bounding box center [262, 310] width 233 height 184
click at [258, 285] on div "Mcsnow" at bounding box center [262, 273] width 80 height 27
click at [264, 277] on div "Mcsnow" at bounding box center [262, 273] width 80 height 27
click at [279, 353] on button "See this character" at bounding box center [271, 358] width 172 height 48
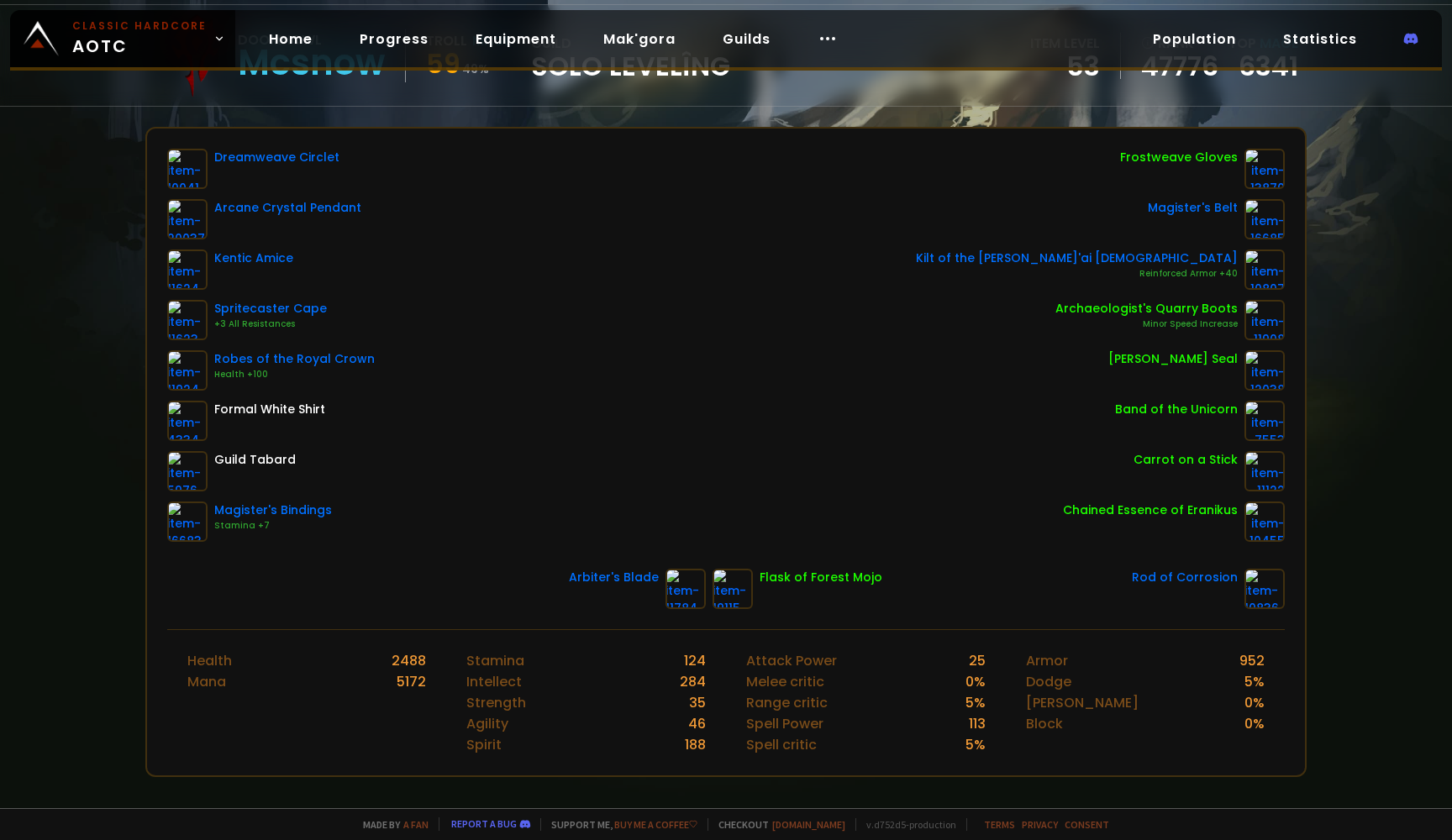
scroll to position [139, 0]
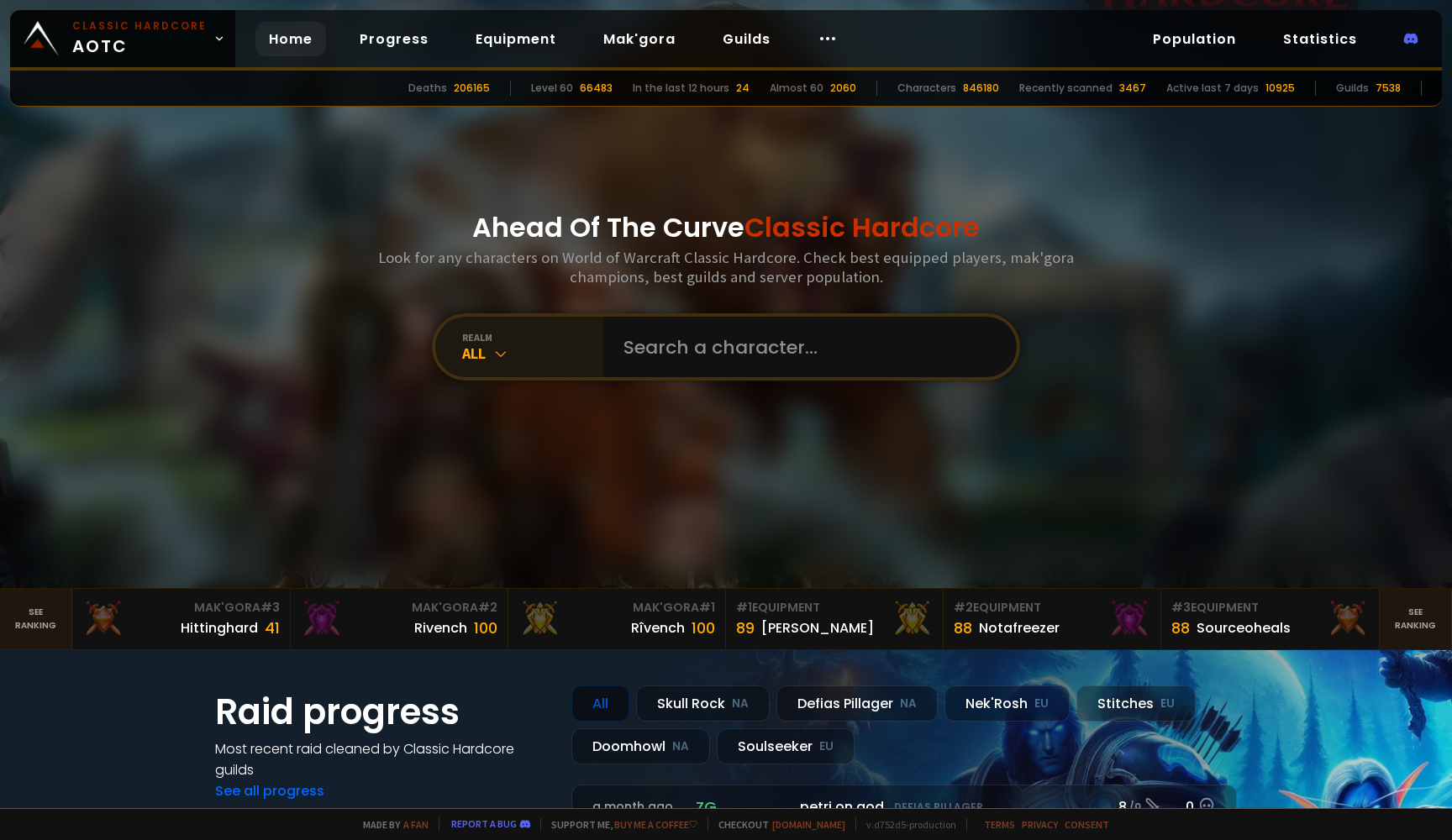
click at [574, 350] on div "All" at bounding box center [533, 353] width 141 height 19
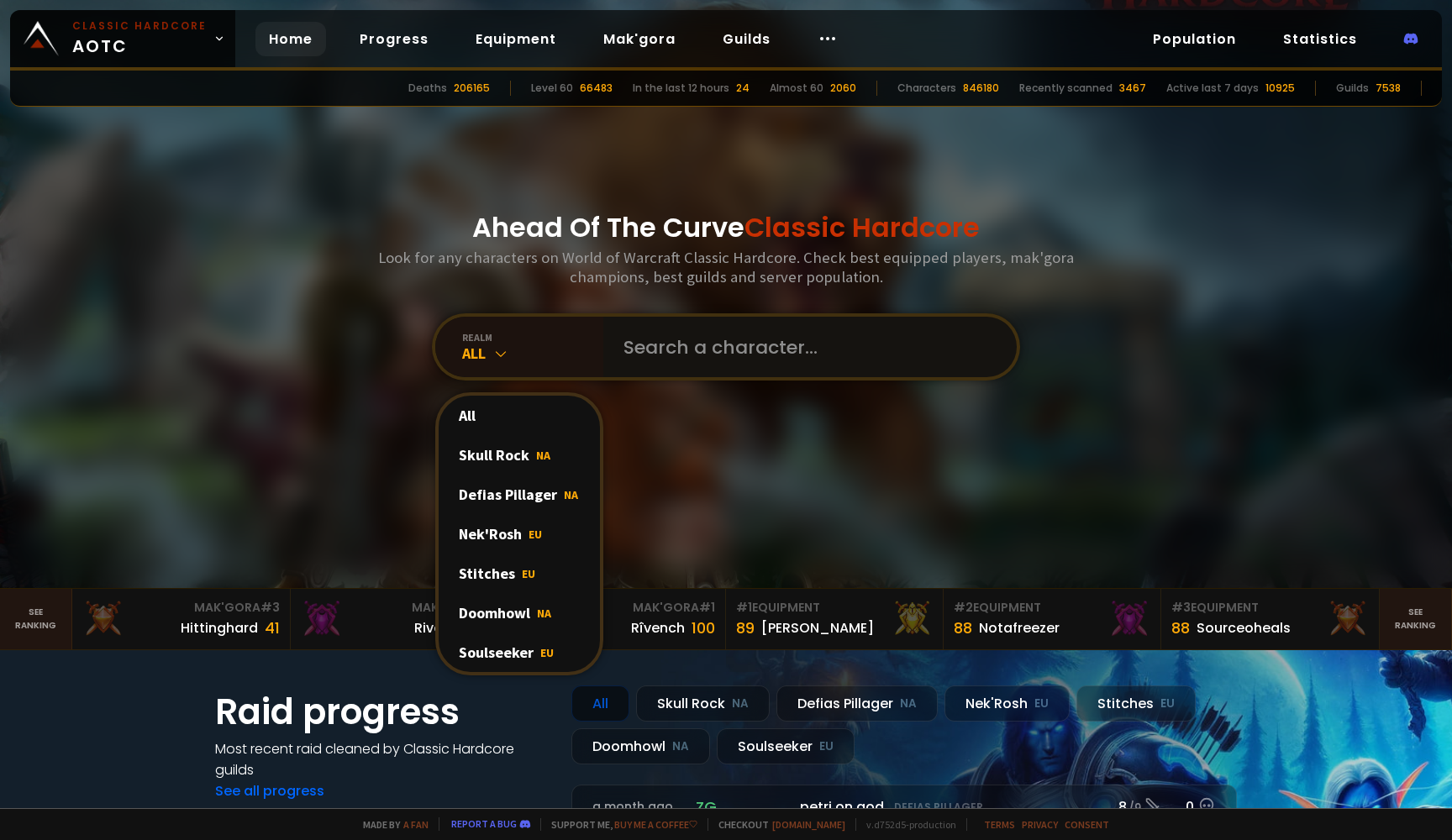
click at [678, 345] on input "text" at bounding box center [805, 347] width 383 height 60
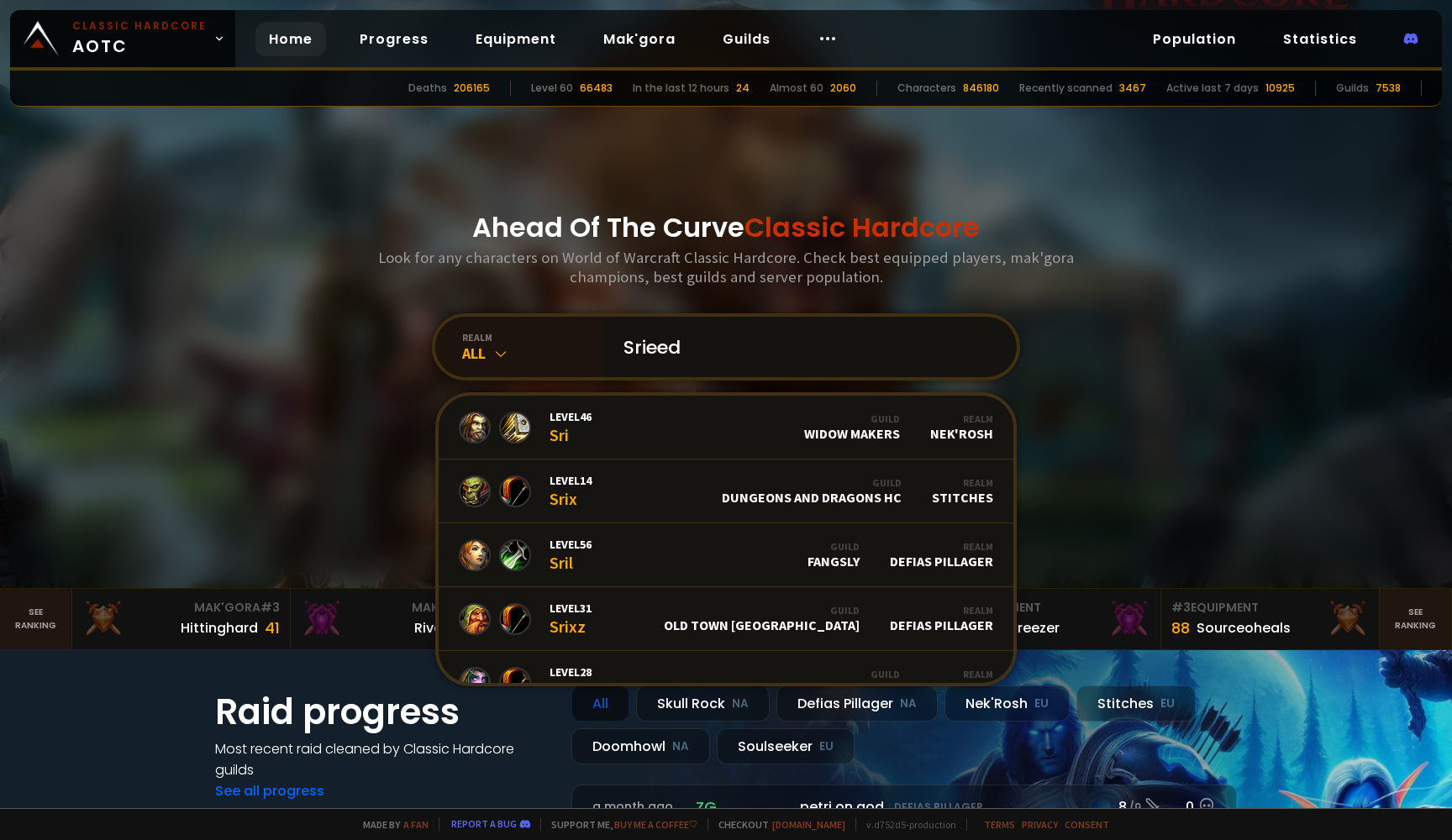
type input "Srieedd"
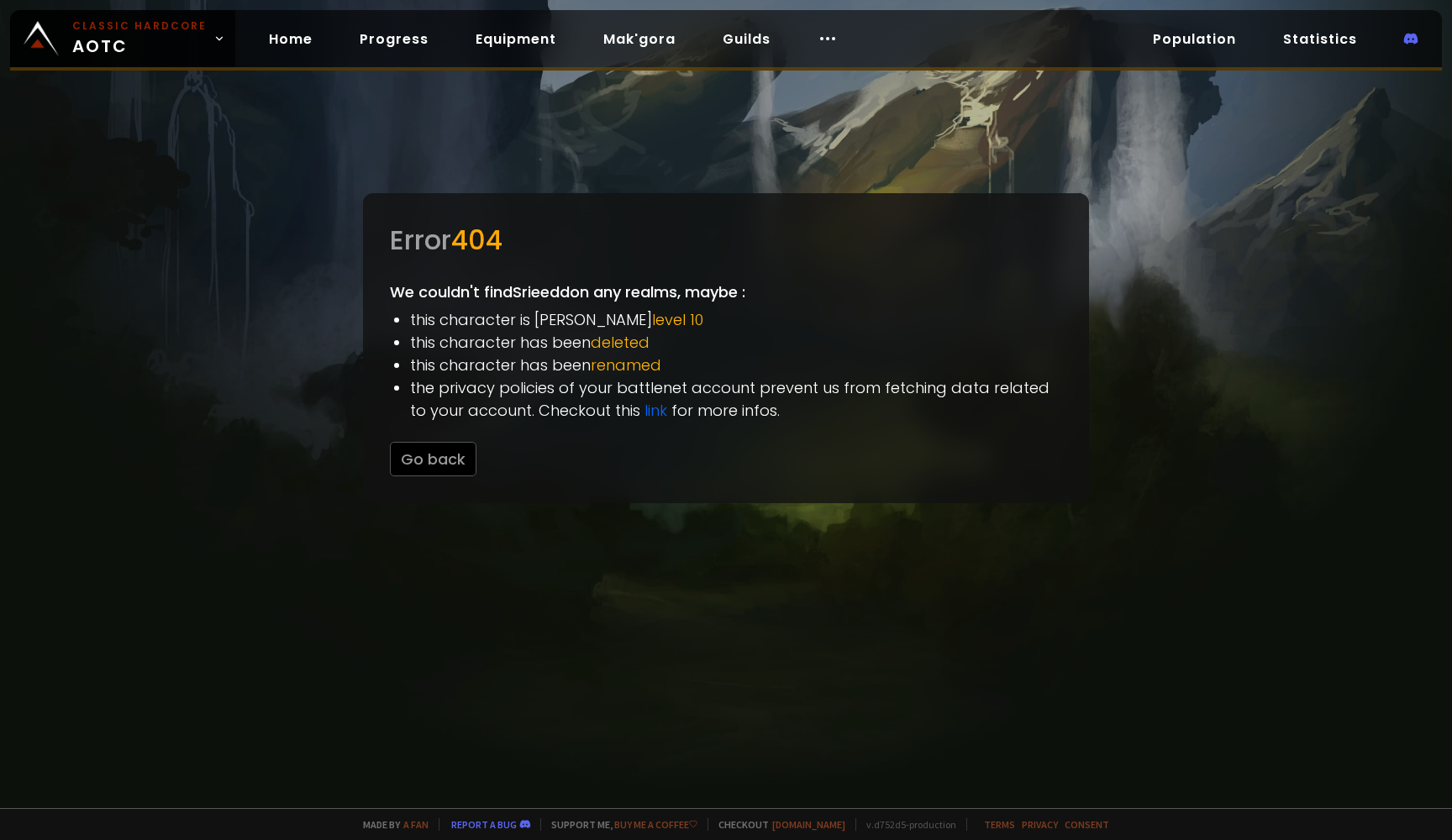
click at [417, 435] on div "Error 404 We couldn't find [PERSON_NAME] on any realms, maybe : this character …" at bounding box center [726, 348] width 726 height 310
click at [421, 450] on button "Go back" at bounding box center [432, 460] width 86 height 35
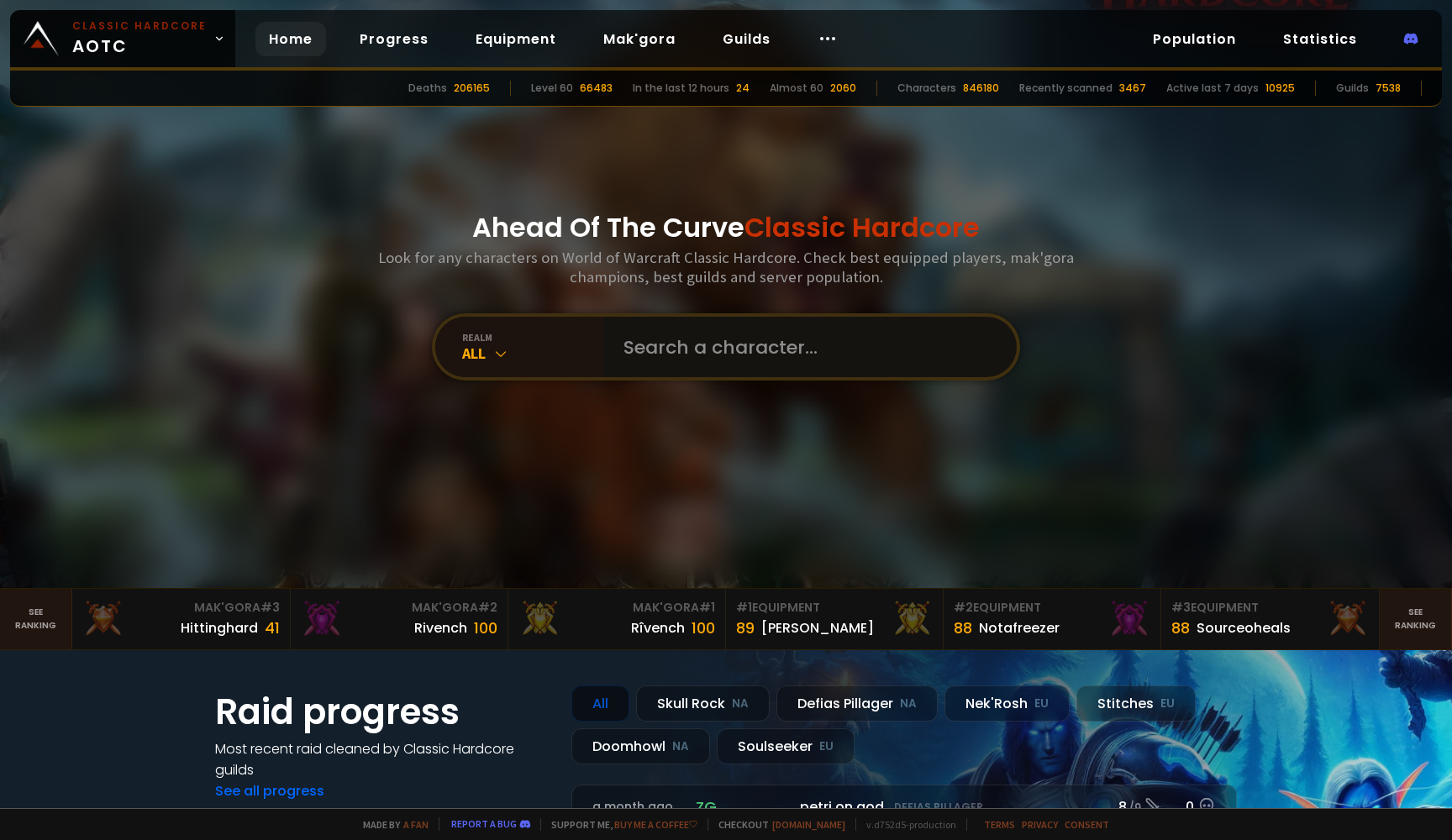
click at [661, 344] on input "text" at bounding box center [805, 347] width 383 height 60
type input "Grieedd"
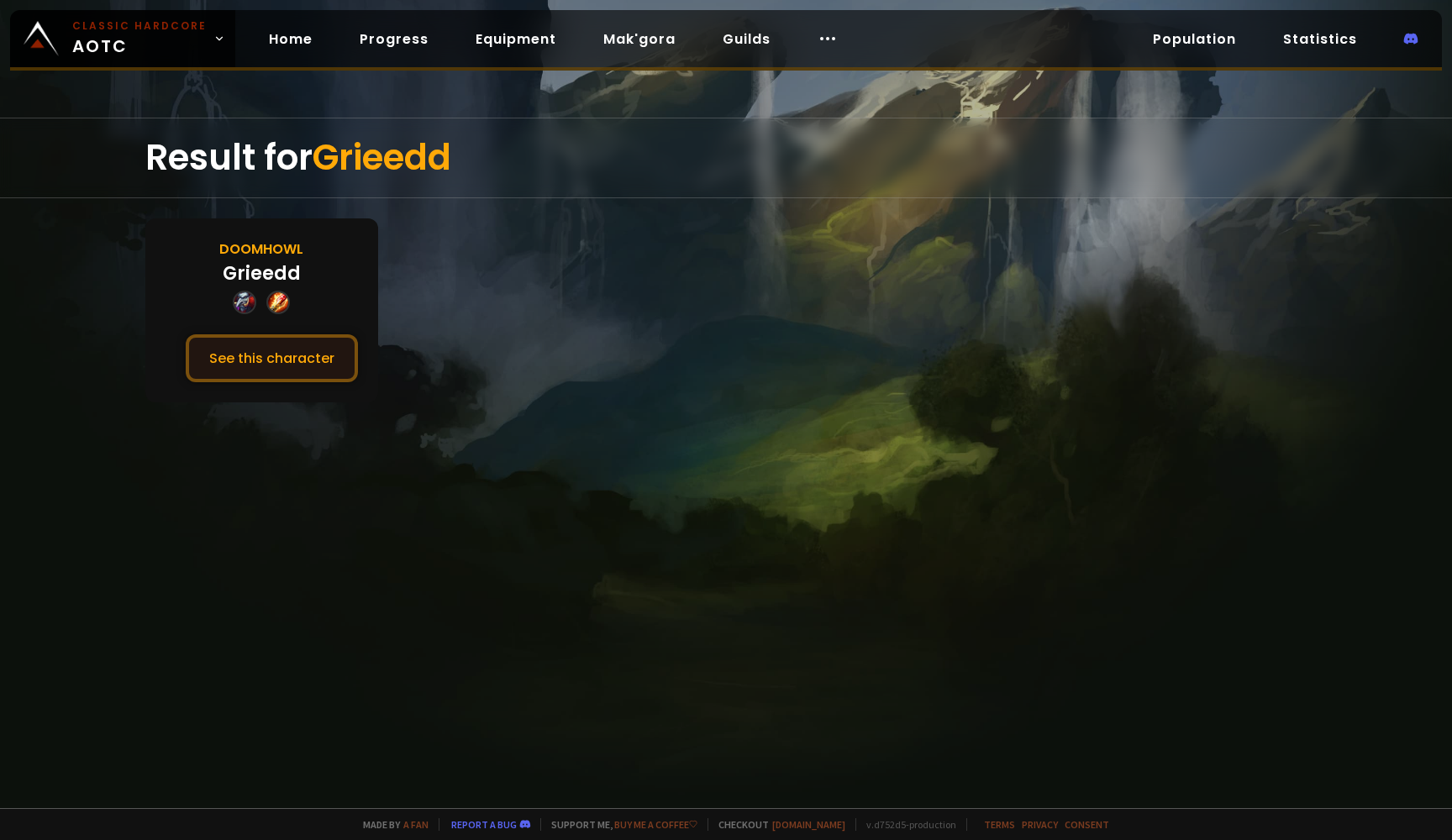
click at [245, 370] on button "See this character" at bounding box center [271, 358] width 172 height 48
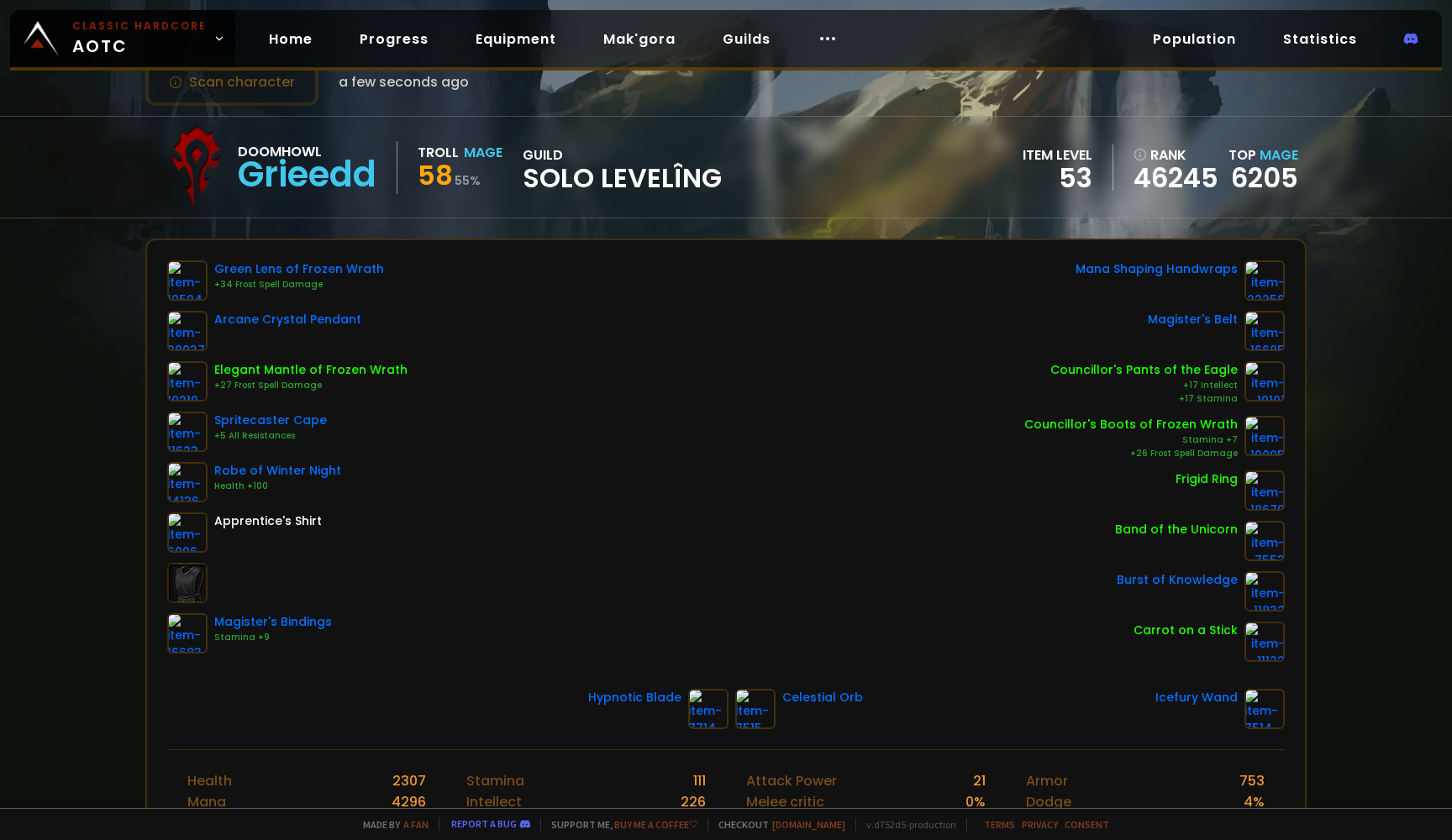
scroll to position [173, 0]
